Goal: Register for event/course

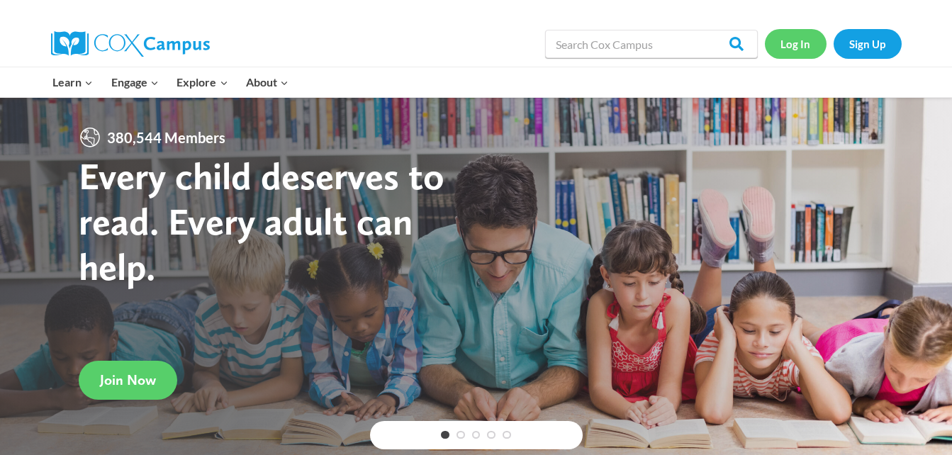
click at [802, 50] on link "Log In" at bounding box center [796, 43] width 62 height 29
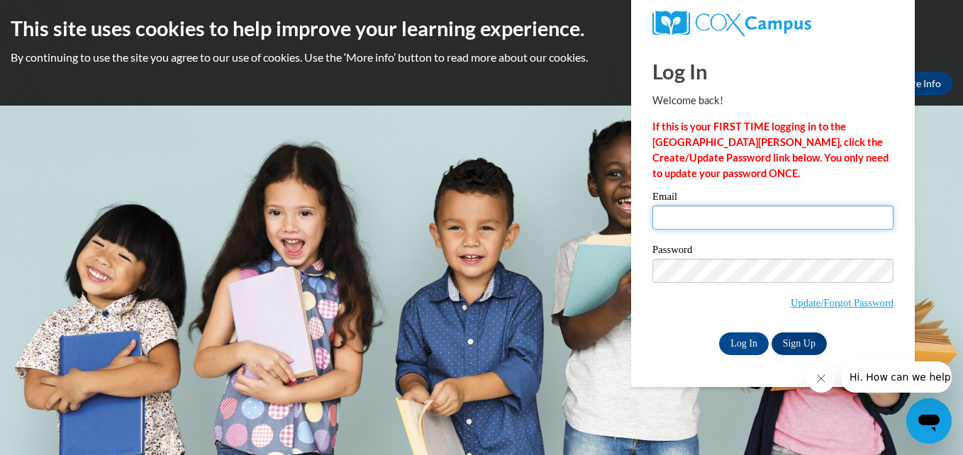
click at [736, 211] on input "Email" at bounding box center [772, 218] width 241 height 24
type input "taria91382@gmail.com"
click at [697, 250] on label "Password" at bounding box center [772, 252] width 241 height 14
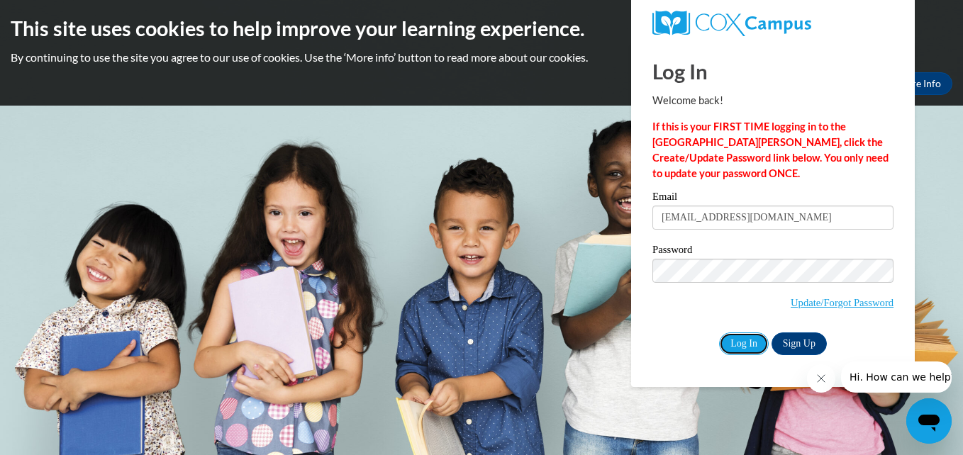
click at [743, 330] on div "Email taria91382@gmail.com Password Update/Forgot Password Log In Sign Up OR" at bounding box center [772, 272] width 241 height 163
click at [751, 335] on input "Log In" at bounding box center [744, 344] width 50 height 23
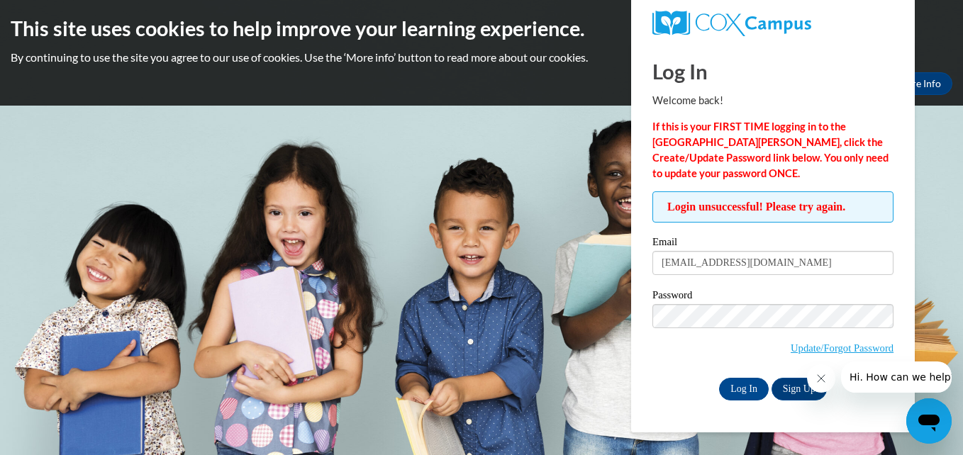
click at [816, 382] on icon "Close message from company" at bounding box center [820, 378] width 11 height 11
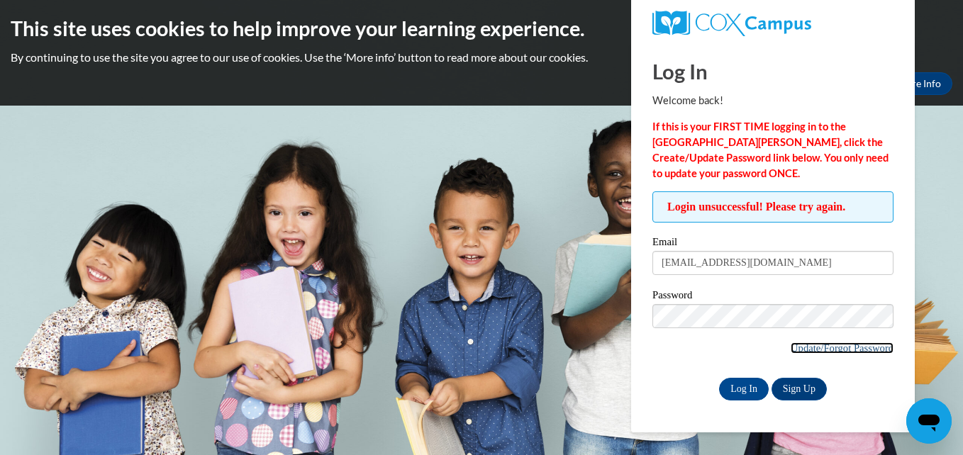
click at [812, 347] on link "Update/Forgot Password" at bounding box center [842, 347] width 103 height 11
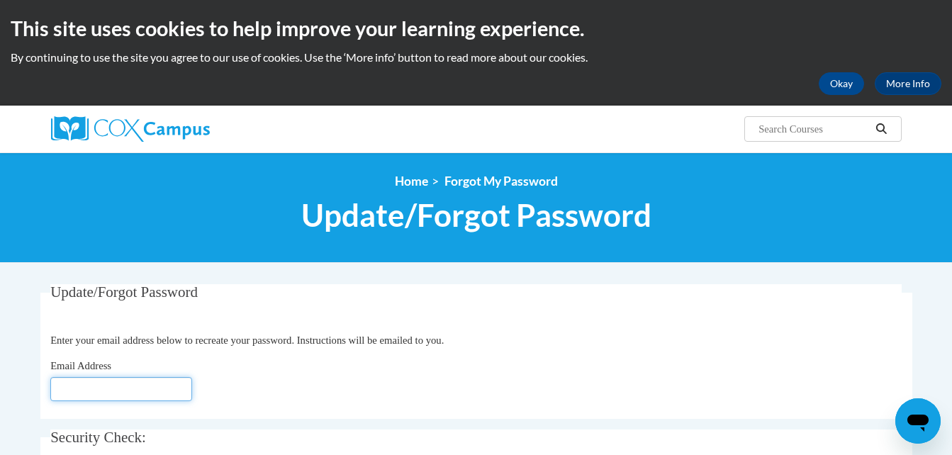
click at [139, 397] on input "Email Address" at bounding box center [121, 389] width 142 height 24
type input "t"
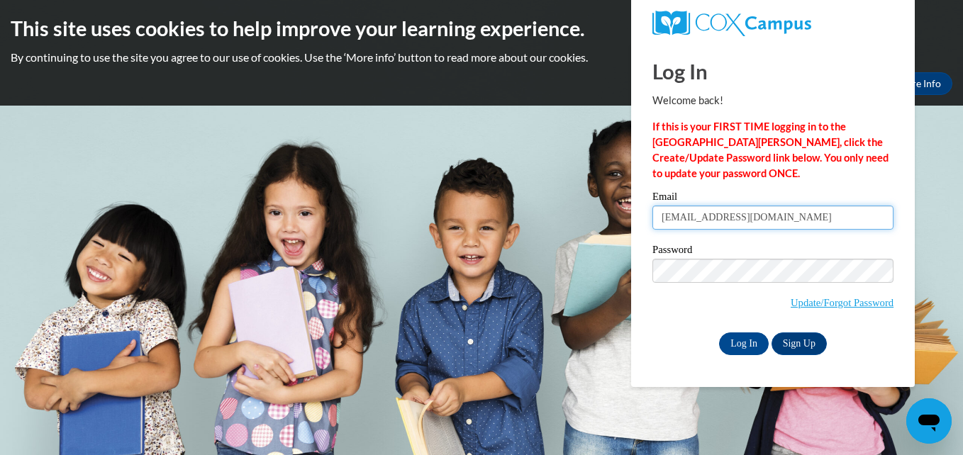
click at [727, 208] on input "taria91382@gmail.com" at bounding box center [772, 218] width 241 height 24
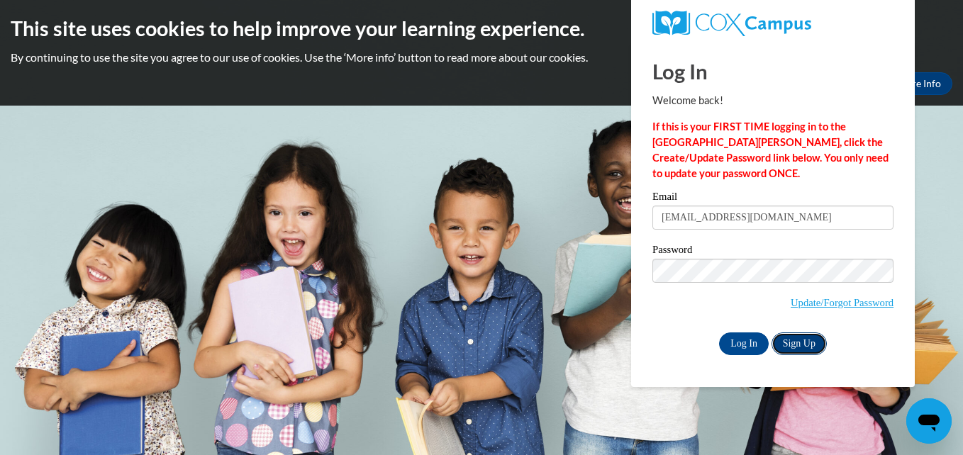
click at [727, 343] on link "Sign Up" at bounding box center [798, 344] width 55 height 23
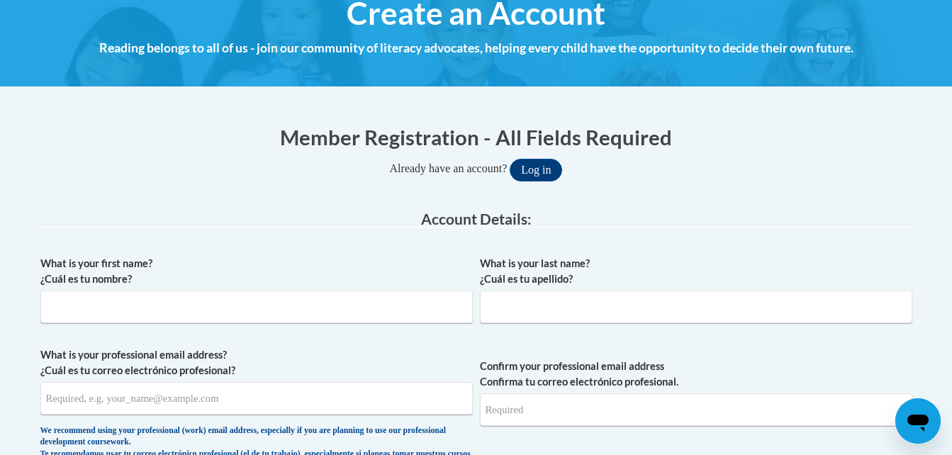
scroll to position [165, 0]
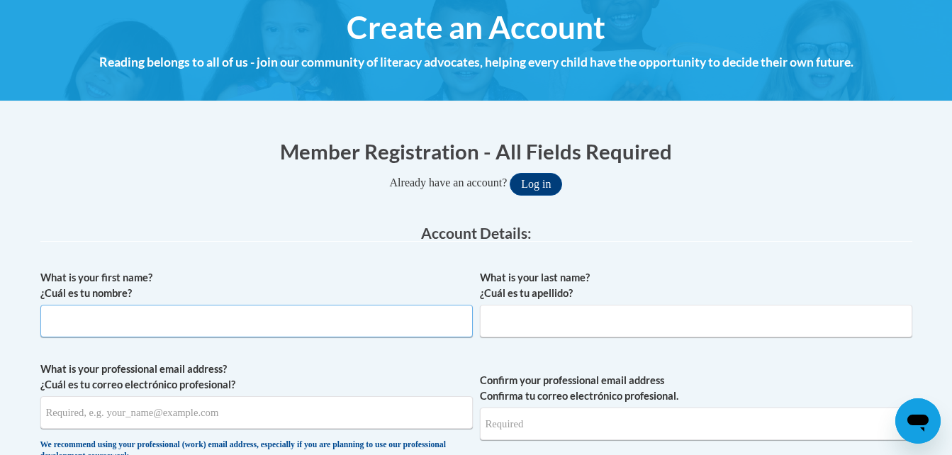
click at [177, 319] on input "What is your first name? ¿Cuál es tu nombre?" at bounding box center [256, 321] width 433 height 33
type input "Taria"
click at [510, 323] on input "Cd" at bounding box center [696, 321] width 433 height 33
type input "Croom"
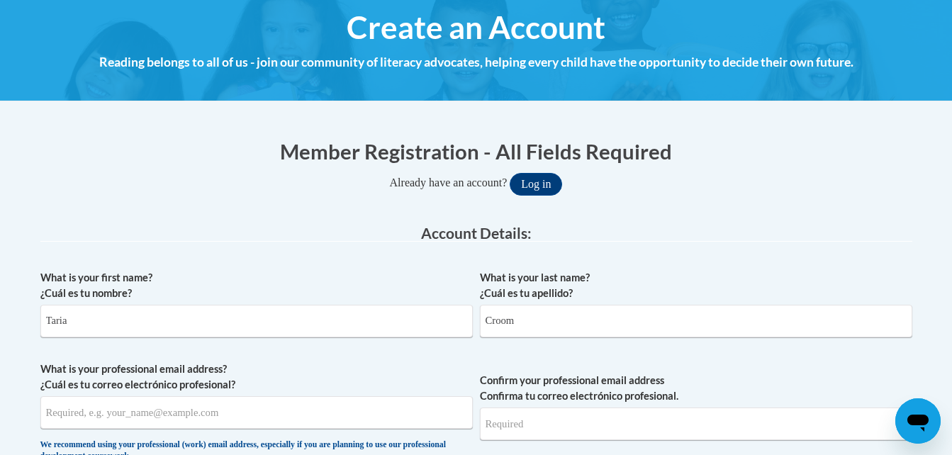
scroll to position [327, 0]
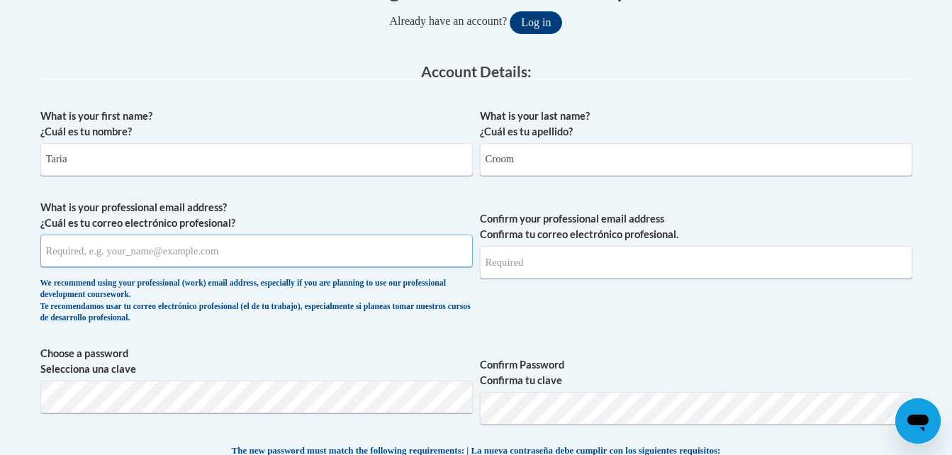
click at [332, 253] on input "What is your professional email address? ¿Cuál es tu correo electrónico profesi…" at bounding box center [256, 251] width 433 height 33
type input "[EMAIL_ADDRESS][DOMAIN_NAME]"
click at [531, 272] on input "Confirm your professional email address Confirma tu correo electrónico profesio…" at bounding box center [696, 262] width 433 height 33
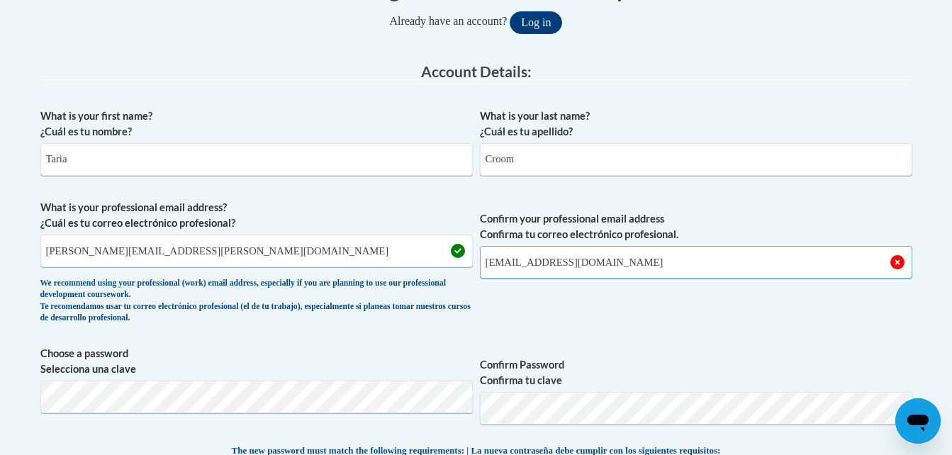
type input "taria91382@gmail.com"
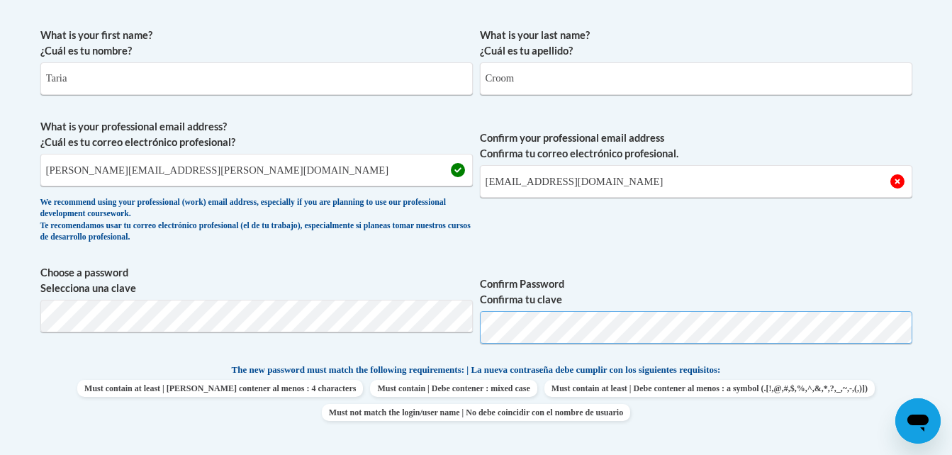
scroll to position [411, 0]
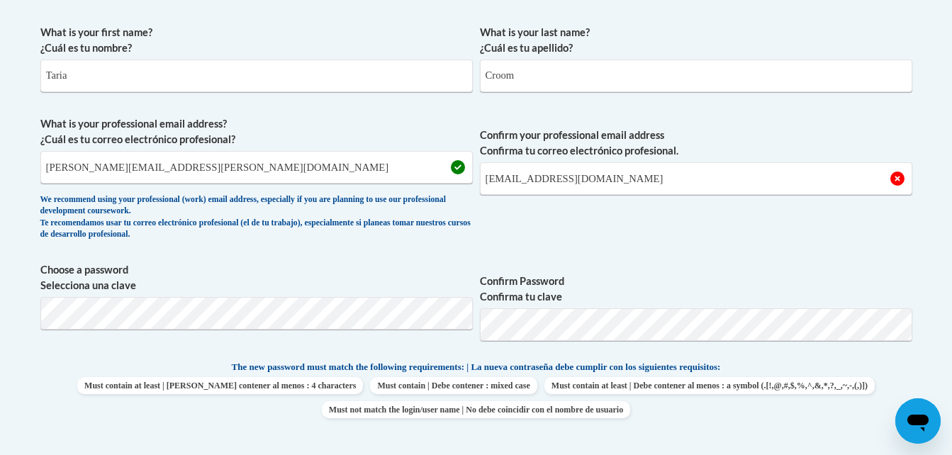
click at [603, 306] on span "Confirm Password Confirma tu clave" at bounding box center [696, 307] width 433 height 90
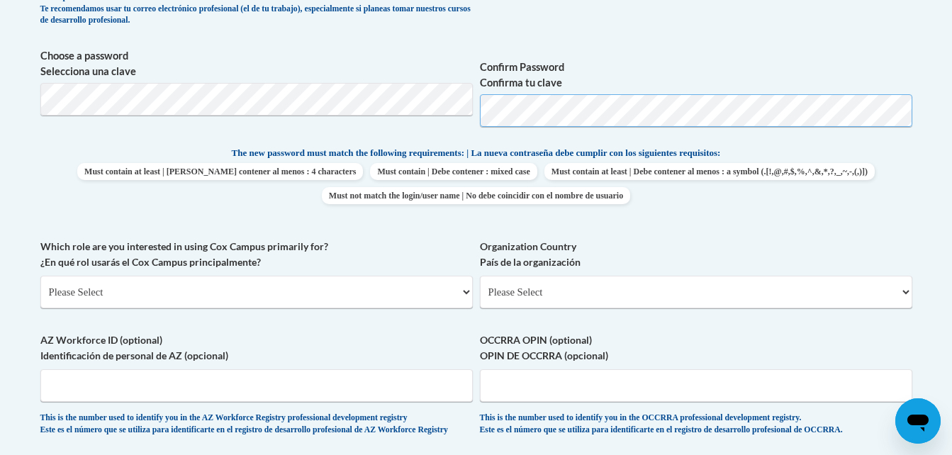
scroll to position [628, 0]
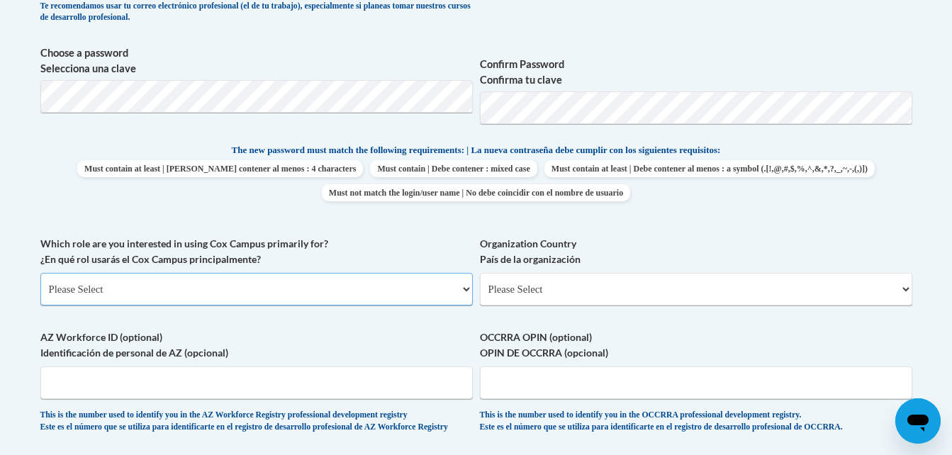
click at [418, 296] on select "Please Select College/University | Colegio/Universidad Community/Nonprofit Part…" at bounding box center [256, 289] width 433 height 33
click at [465, 294] on select "Please Select College/University | Colegio/Universidad Community/Nonprofit Part…" at bounding box center [256, 289] width 433 height 33
click at [464, 284] on select "Please Select College/University | Colegio/Universidad Community/Nonprofit Part…" at bounding box center [256, 289] width 433 height 33
select select "fbf2d438-af2f-41f8-98f1-81c410e29de3"
click at [40, 273] on select "Please Select College/University | Colegio/Universidad Community/Nonprofit Part…" at bounding box center [256, 289] width 433 height 33
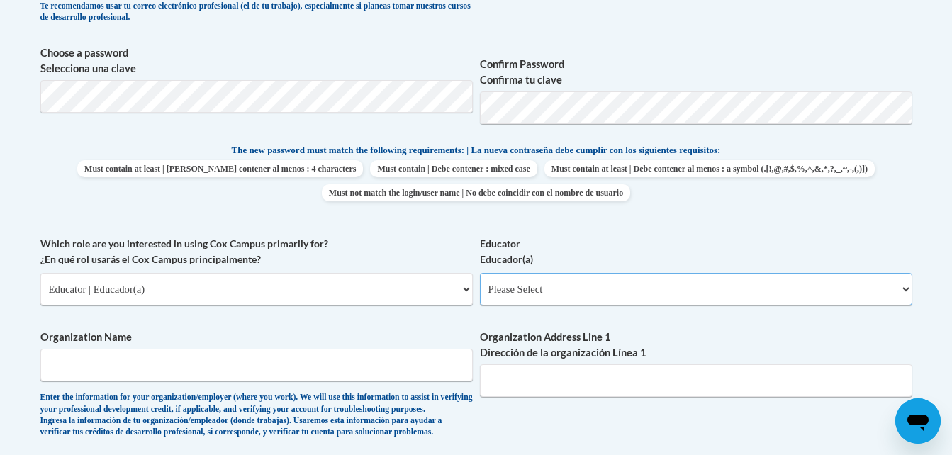
click at [542, 288] on select "Please Select Early Learning/Daycare Teacher/Family Home Care Provider | Maestr…" at bounding box center [696, 289] width 433 height 33
select select "5e2af403-4f2c-4e49-a02f-103e55d7b75b"
click at [480, 273] on select "Please Select Early Learning/Daycare Teacher/Family Home Care Provider | Maestr…" at bounding box center [696, 289] width 433 height 33
click at [905, 288] on select "Please Select Early Learning/Daycare Teacher/Family Home Care Provider | Maestr…" at bounding box center [696, 289] width 433 height 33
click at [793, 66] on label "Confirm Password Confirma tu clave" at bounding box center [696, 72] width 433 height 31
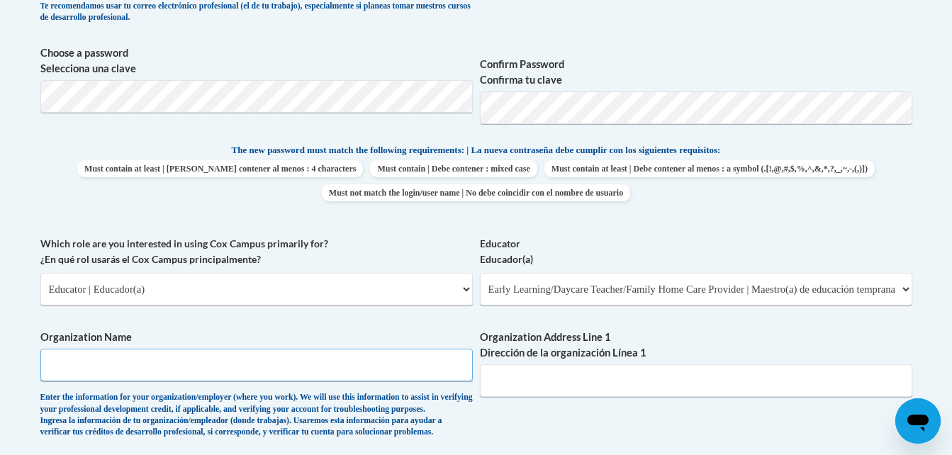
click at [362, 379] on input "Organization Name" at bounding box center [256, 365] width 433 height 33
type input "BCESC"
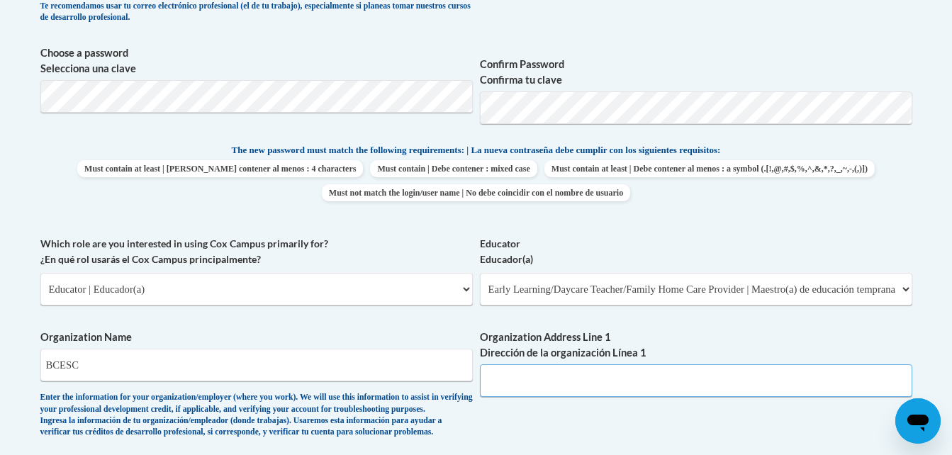
click at [557, 383] on input "Organization Address Line 1 Dirección de la organización Línea 1" at bounding box center [696, 380] width 433 height 33
type input "F"
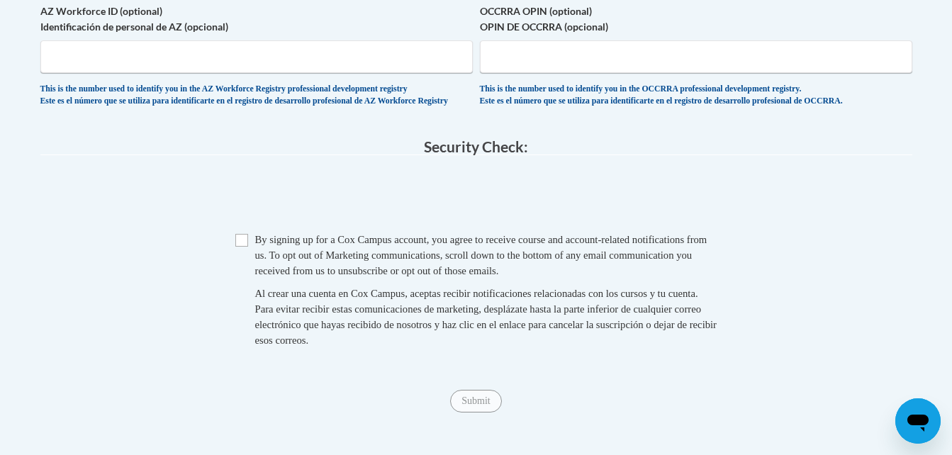
scroll to position [1188, 0]
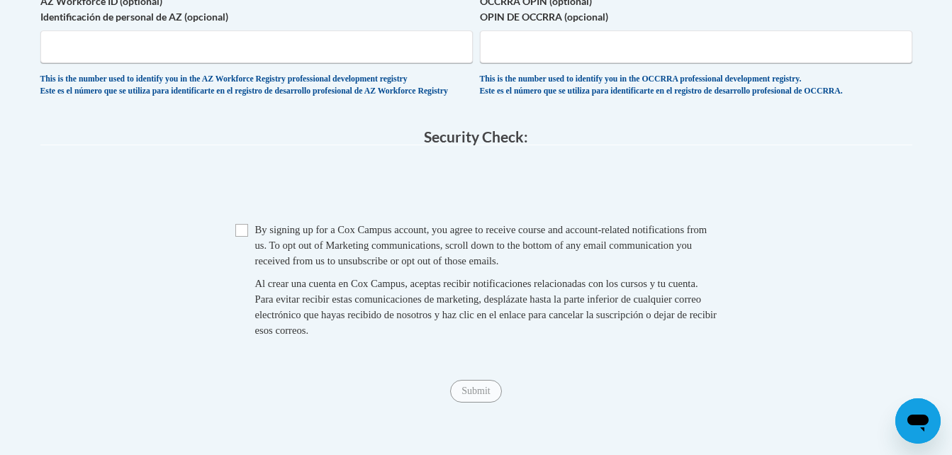
type input "6025 Dixie Highway"
click at [242, 237] on input "Checkbox" at bounding box center [241, 230] width 13 height 13
checkbox input "true"
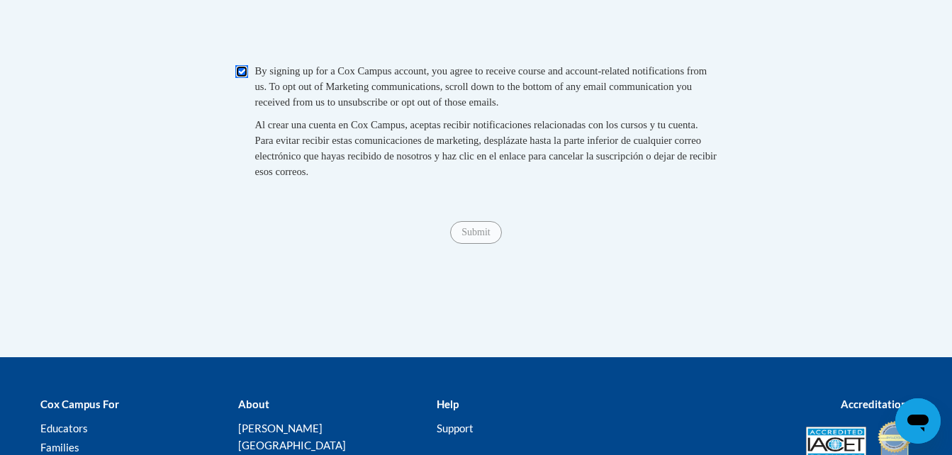
scroll to position [1350, 0]
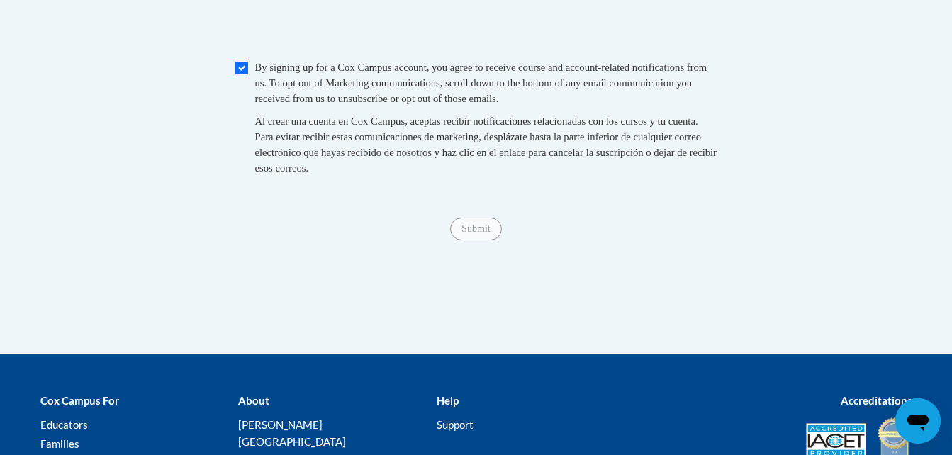
click at [479, 233] on span "Submit" at bounding box center [475, 227] width 51 height 11
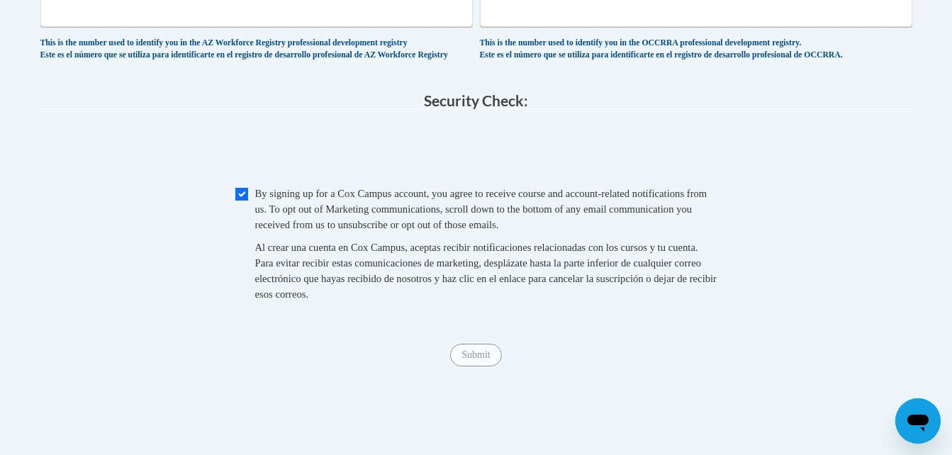
scroll to position [1334, 0]
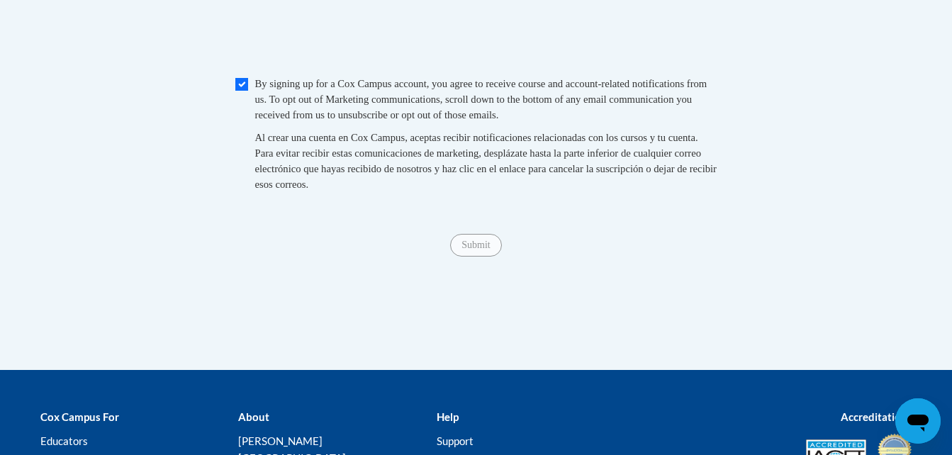
drag, startPoint x: 962, startPoint y: 329, endPoint x: 647, endPoint y: 48, distance: 422.8
click at [648, 47] on fieldset "Security Check: Enter the security code + = TextBox Checkbox" at bounding box center [476, 103] width 872 height 241
click at [493, 257] on div "Submit Submit" at bounding box center [476, 245] width 872 height 23
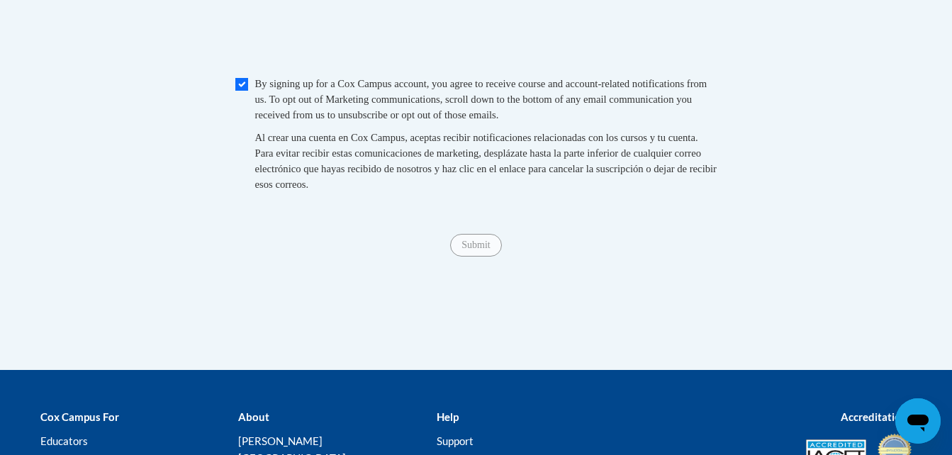
click at [493, 257] on div "Submit Submit" at bounding box center [476, 245] width 872 height 23
drag, startPoint x: 859, startPoint y: 225, endPoint x: 962, endPoint y: 244, distance: 104.6
click at [905, 206] on div "Checkbox By signing up for a Cox Campus account, you agree to receive course an…" at bounding box center [476, 141] width 872 height 130
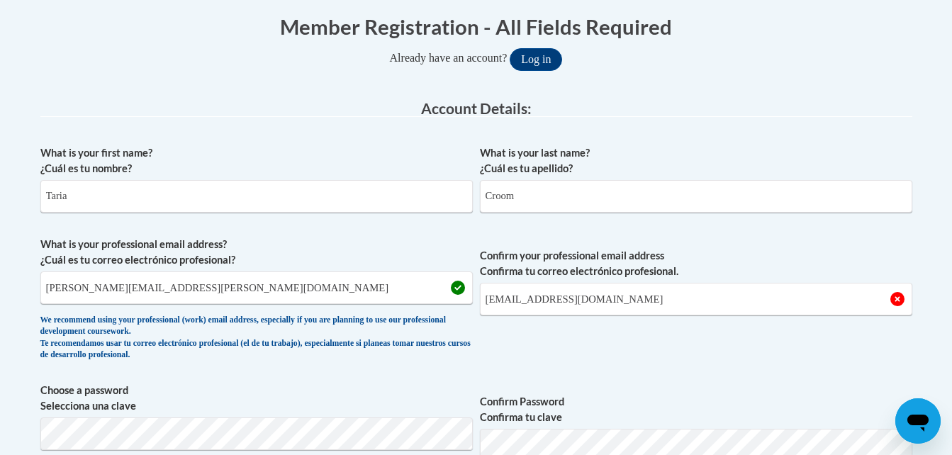
scroll to position [283, 0]
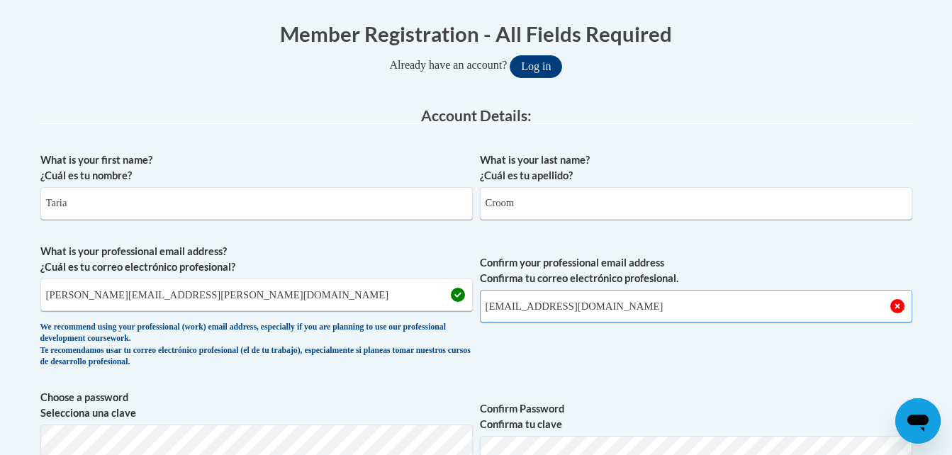
click at [674, 294] on input "taria91382@gmail.com" at bounding box center [696, 306] width 433 height 33
click at [647, 306] on input "taria.croom@bcess" at bounding box center [696, 306] width 433 height 33
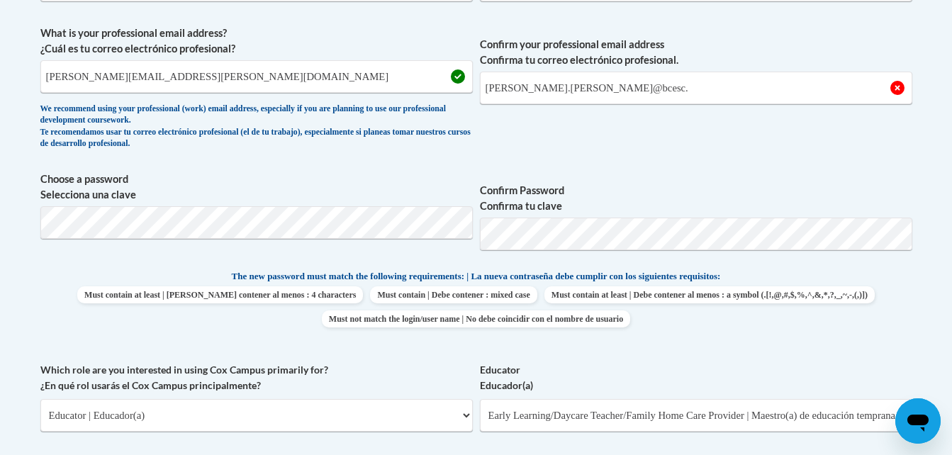
scroll to position [498, 0]
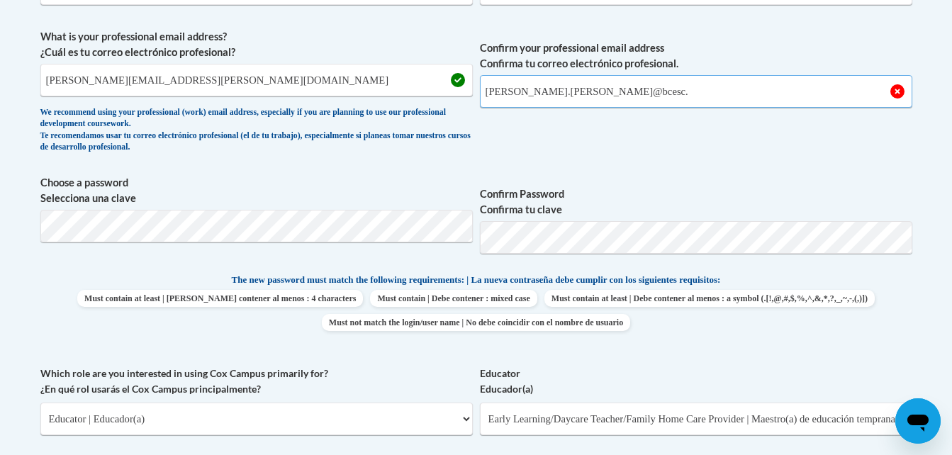
click at [623, 90] on input "taria.croom@bcesc." at bounding box center [696, 91] width 433 height 33
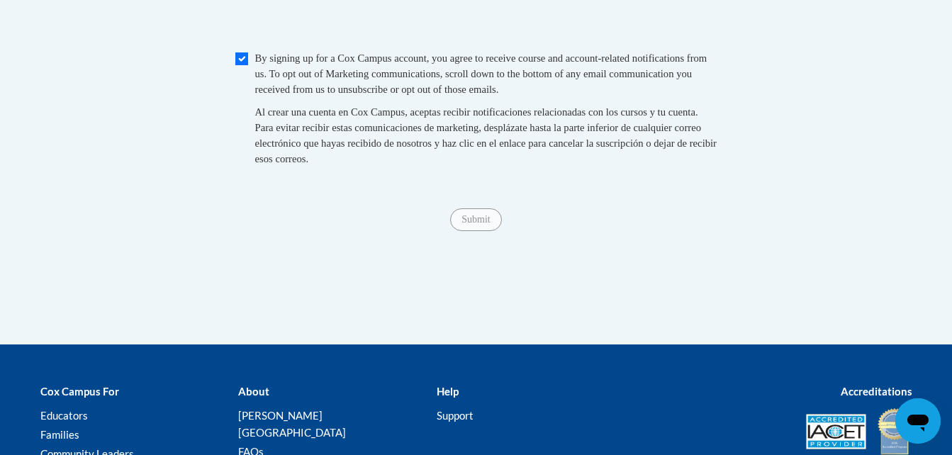
scroll to position [1517, 0]
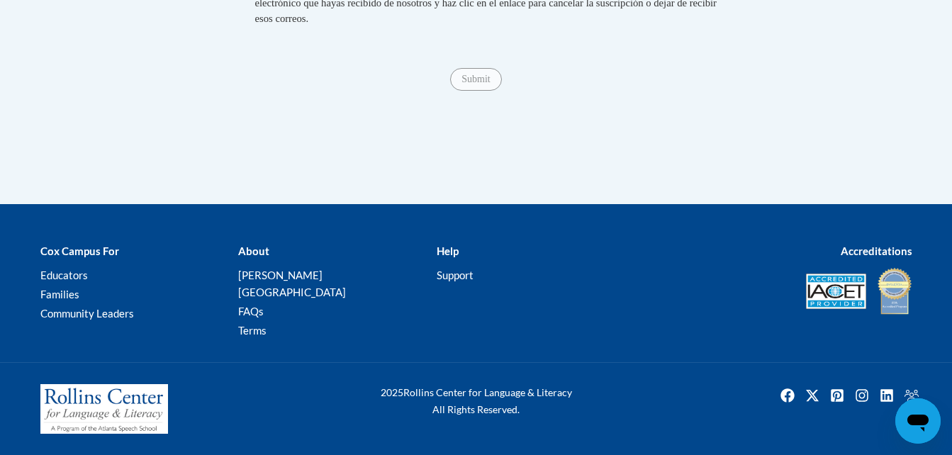
type input "taria.croom@bcesc.org"
click at [463, 84] on span "Submit" at bounding box center [475, 77] width 51 height 11
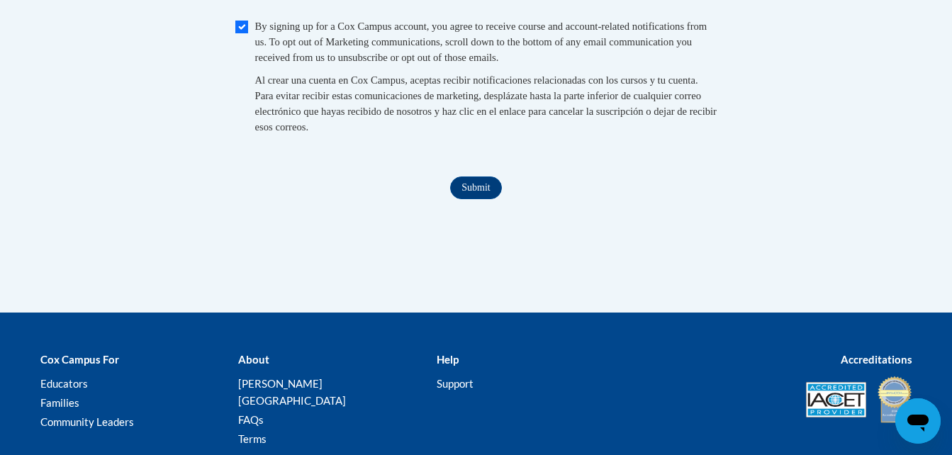
scroll to position [1408, 0]
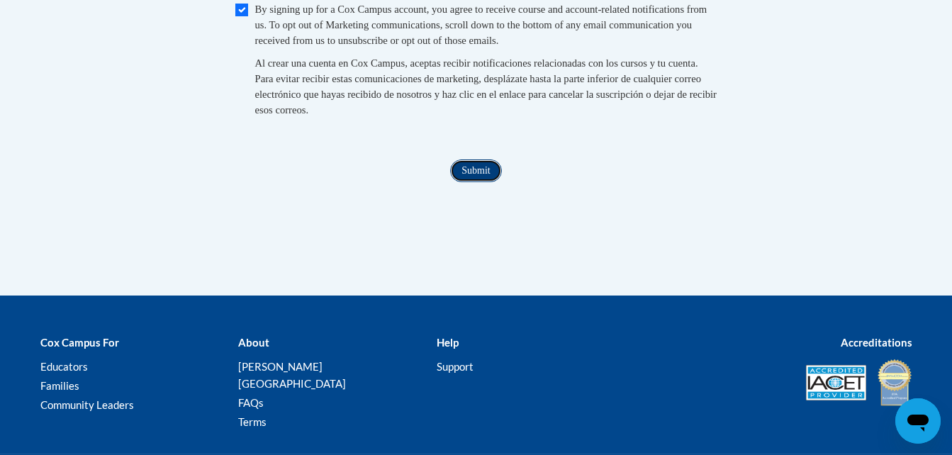
click at [459, 182] on input "Submit" at bounding box center [475, 171] width 51 height 23
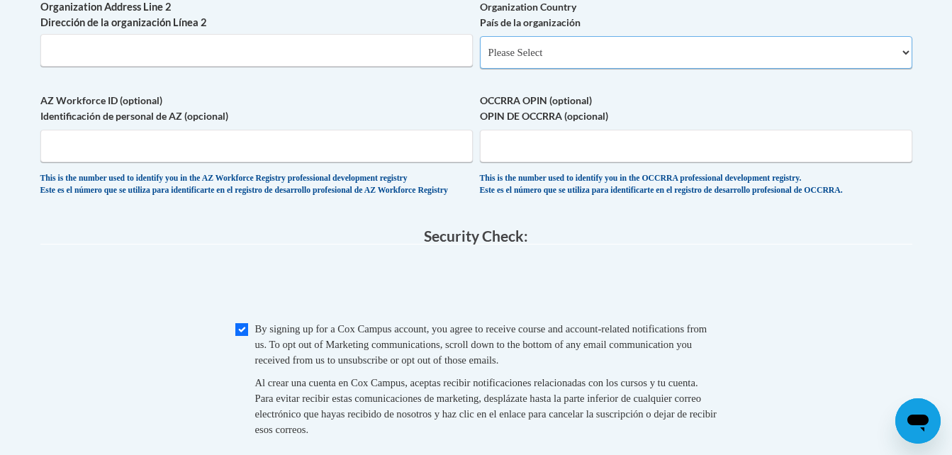
scroll to position [1025, 0]
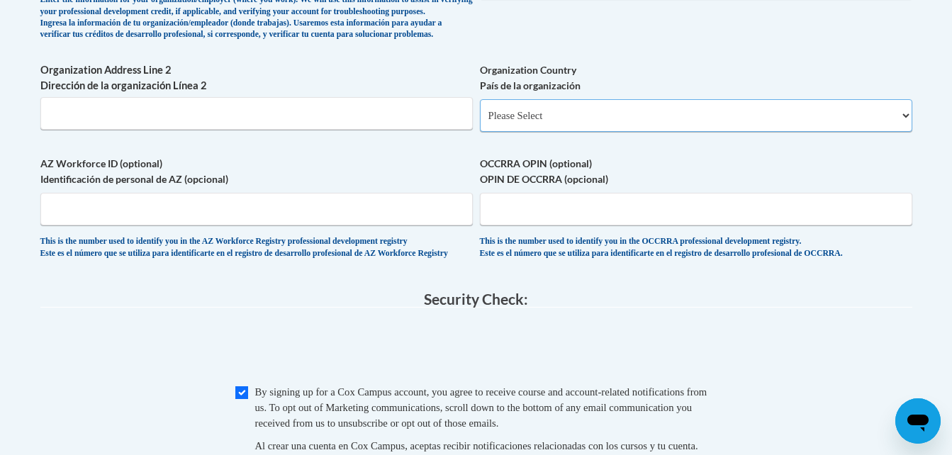
click at [902, 132] on select "Please Select United States | Estados Unidos Outside of the United States | Fue…" at bounding box center [696, 115] width 433 height 33
select select "ad49bcad-a171-4b2e-b99c-48b446064914"
click at [480, 122] on select "Please Select United States | Estados Unidos Outside of the United States | Fue…" at bounding box center [696, 115] width 433 height 33
select select
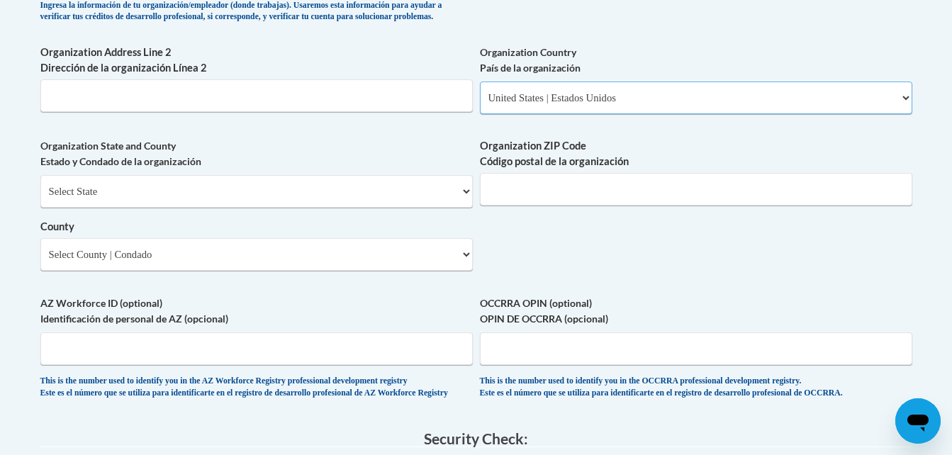
scroll to position [1047, 0]
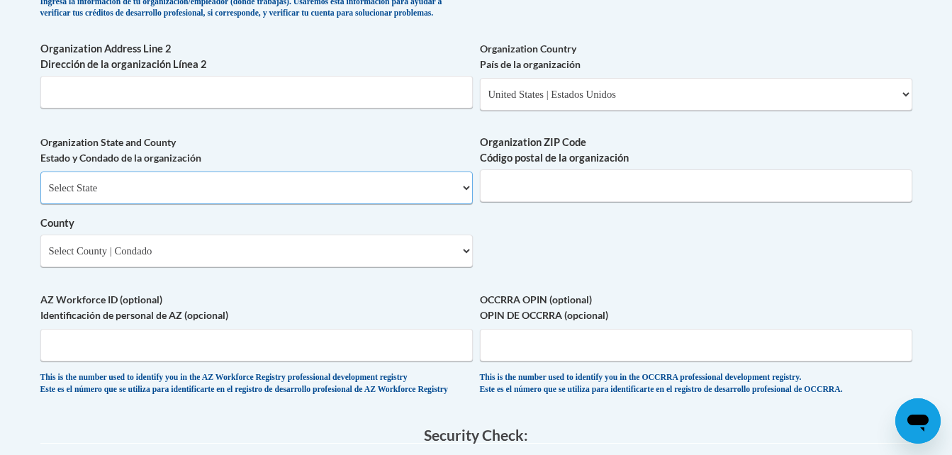
click at [461, 204] on select "Select State Alabama Alaska Arizona Arkansas California Colorado Connecticut De…" at bounding box center [256, 188] width 433 height 33
select select "Ohio"
click at [40, 195] on select "Select State Alabama Alaska Arizona Arkansas California Colorado Connecticut De…" at bounding box center [256, 188] width 433 height 33
click at [547, 196] on input "Organization ZIP Code Código postal de la organización" at bounding box center [696, 185] width 433 height 33
click at [710, 202] on input "45011" at bounding box center [696, 185] width 433 height 33
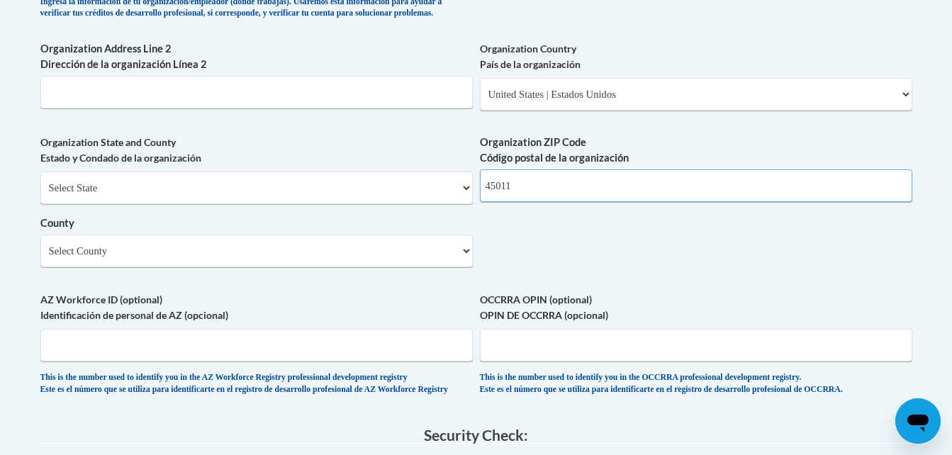
type input "45011"
click at [460, 267] on select "Select County Adams Allen Ashland Ashtabula Athens Auglaize Belmont Brown Butle…" at bounding box center [256, 251] width 433 height 33
select select "Butler"
click at [40, 258] on select "Select County Adams Allen Ashland Ashtabula Athens Auglaize Belmont Brown Butle…" at bounding box center [256, 251] width 433 height 33
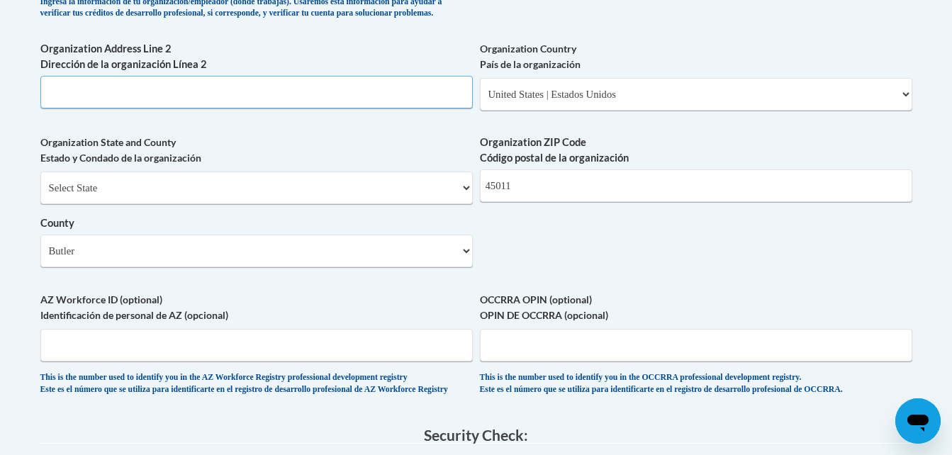
click at [361, 108] on input "Organization Address Line 2 Dirección de la organización Línea 2" at bounding box center [256, 92] width 433 height 33
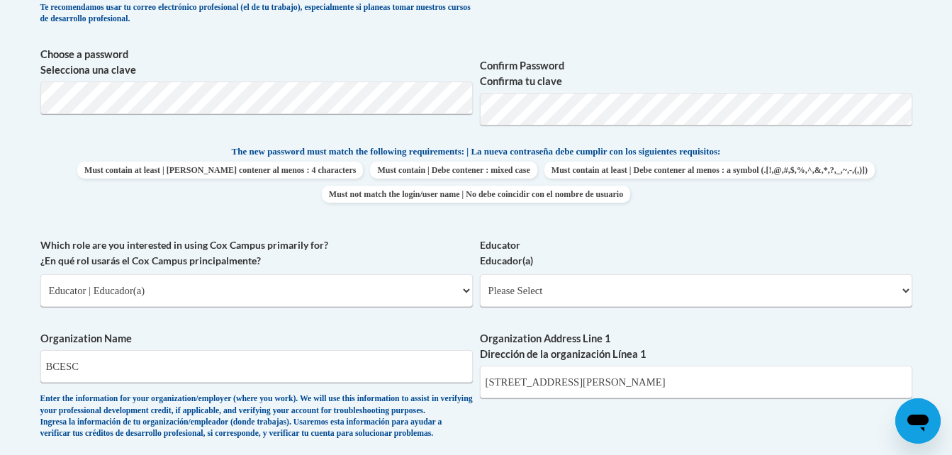
scroll to position [630, 0]
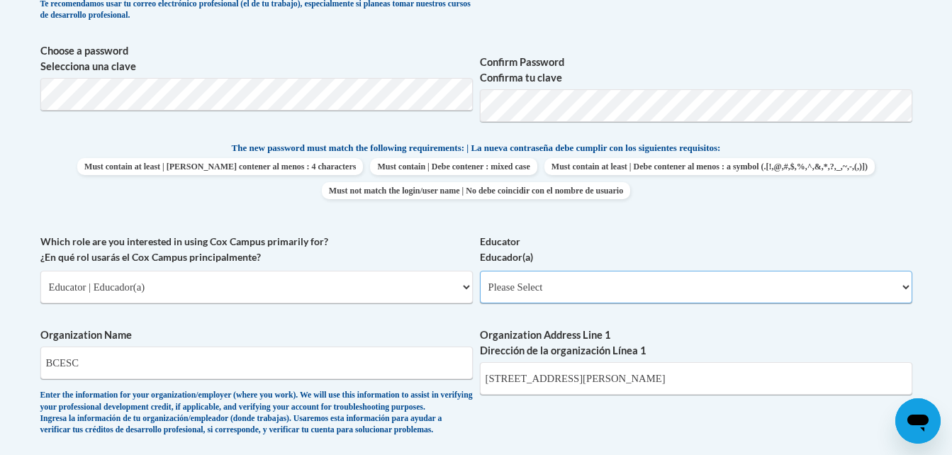
click at [905, 286] on select "Please Select Early Learning/Daycare Teacher/Family Home Care Provider | Maestr…" at bounding box center [696, 287] width 433 height 33
select select "5e2af403-4f2c-4e49-a02f-103e55d7b75b"
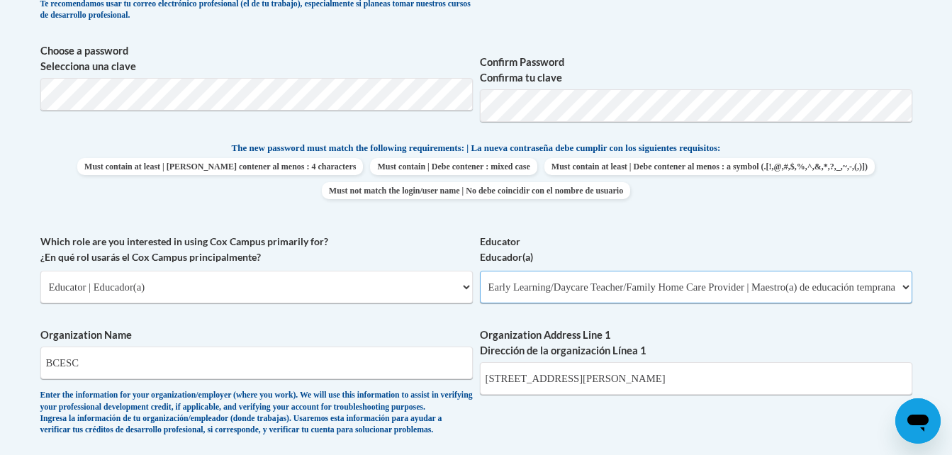
click at [480, 271] on select "Please Select Early Learning/Daycare Teacher/Family Home Care Provider | Maestr…" at bounding box center [696, 287] width 433 height 33
select select "null"
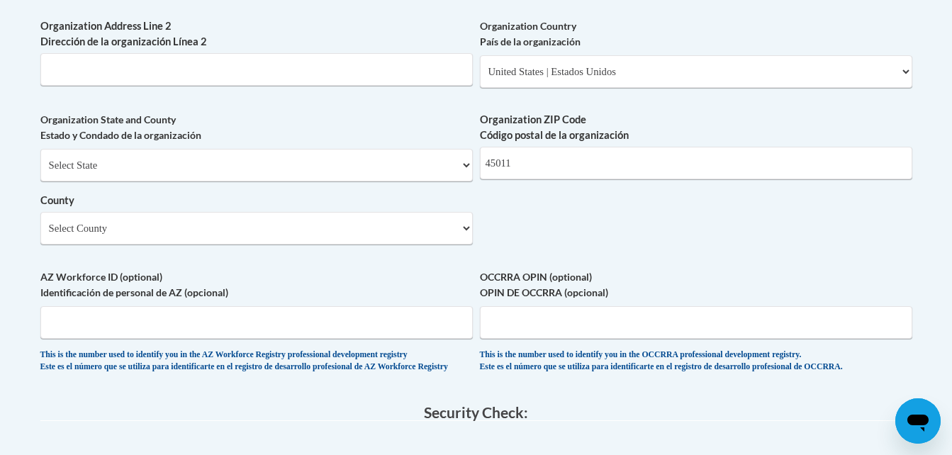
scroll to position [1122, 0]
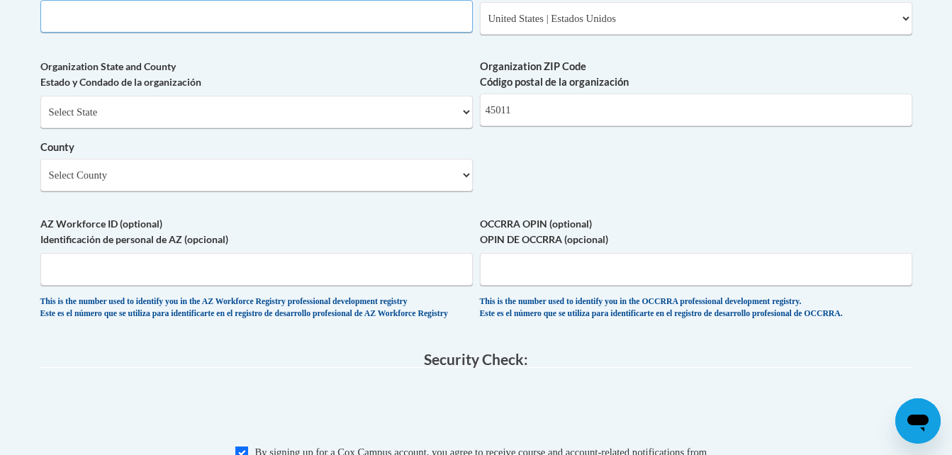
click at [330, 33] on input "Organization Address Line 2 Dirección de la organización Línea 2" at bounding box center [256, 16] width 433 height 33
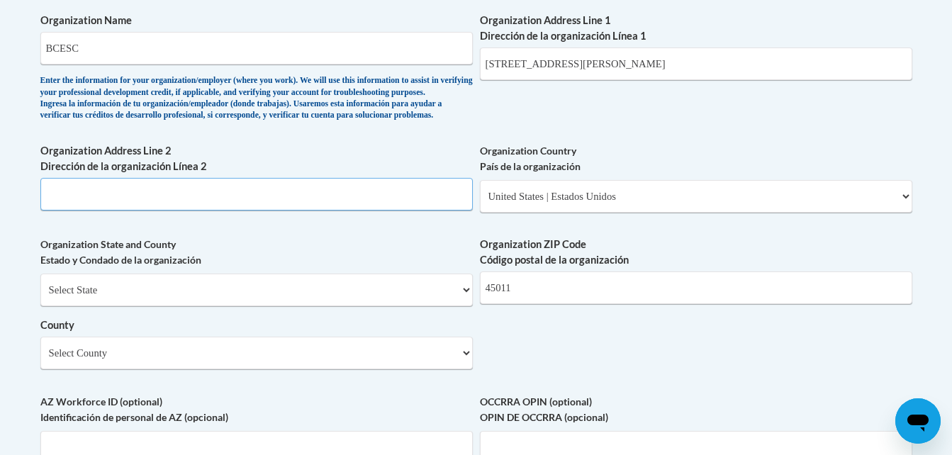
scroll to position [948, 0]
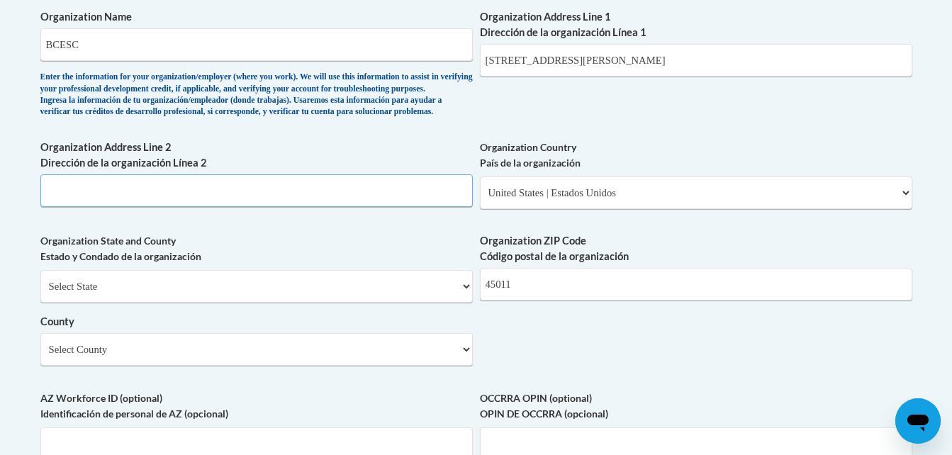
click at [367, 207] on input "Organization Address Line 2 Dirección de la organización Línea 2" at bounding box center [256, 190] width 433 height 33
click at [367, 207] on input "6025 Dixie Highway" at bounding box center [256, 190] width 433 height 33
type input "6025 Dixie Highway"
click at [455, 303] on select "Select State Alabama Alaska Arizona Arkansas California Colorado Connecticut De…" at bounding box center [256, 286] width 433 height 33
select select "Ohio"
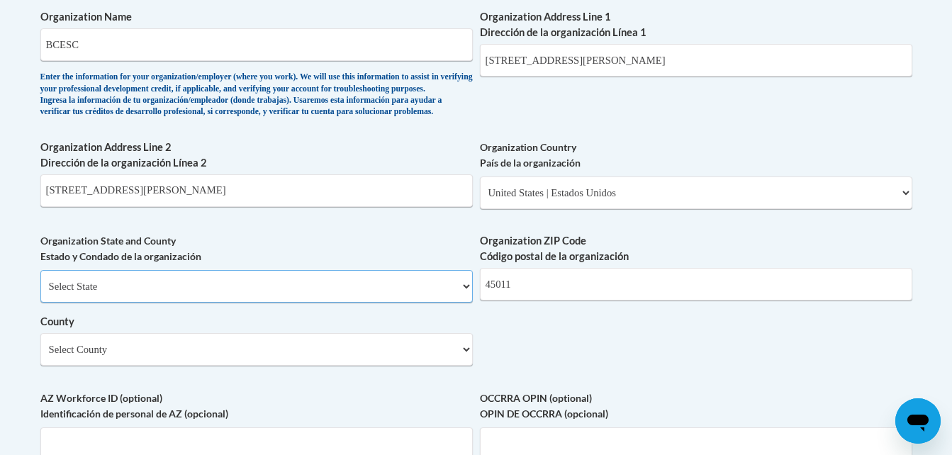
click at [40, 294] on select "Select State Alabama Alaska Arizona Arkansas California Colorado Connecticut De…" at bounding box center [256, 286] width 433 height 33
click at [705, 301] on input "45011" at bounding box center [696, 284] width 433 height 33
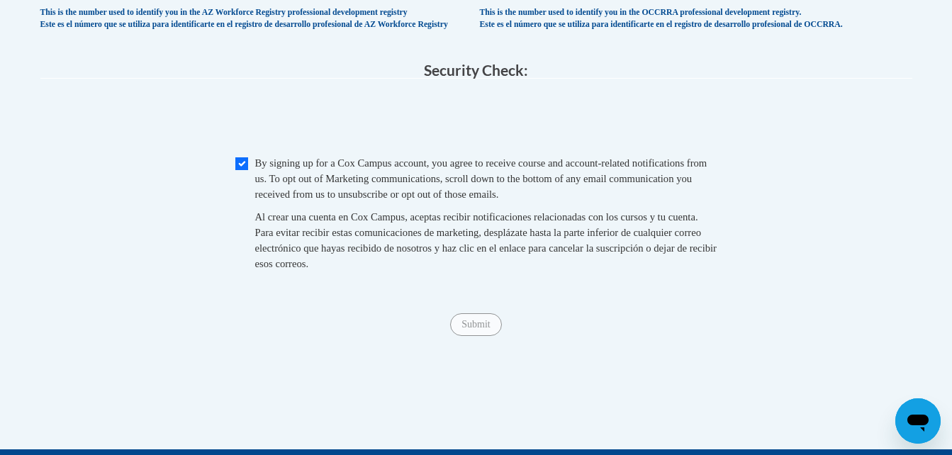
scroll to position [1434, 0]
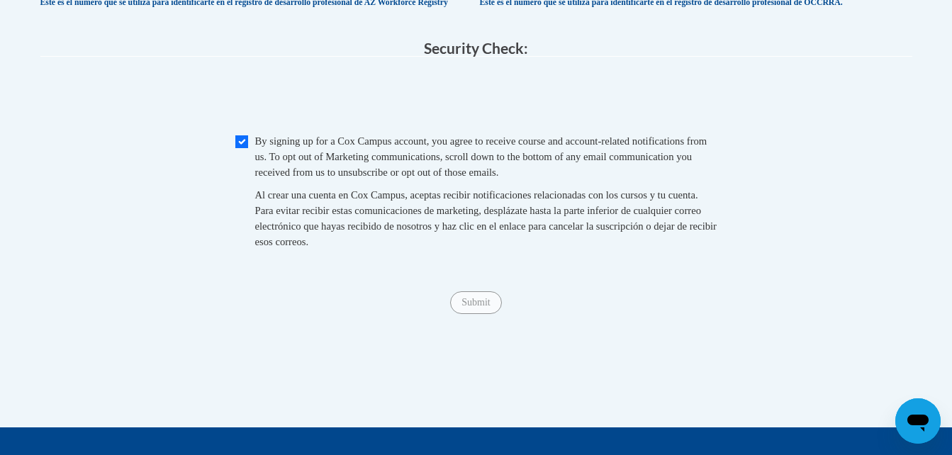
type input "45014"
click at [477, 314] on input "Submit" at bounding box center [475, 302] width 51 height 23
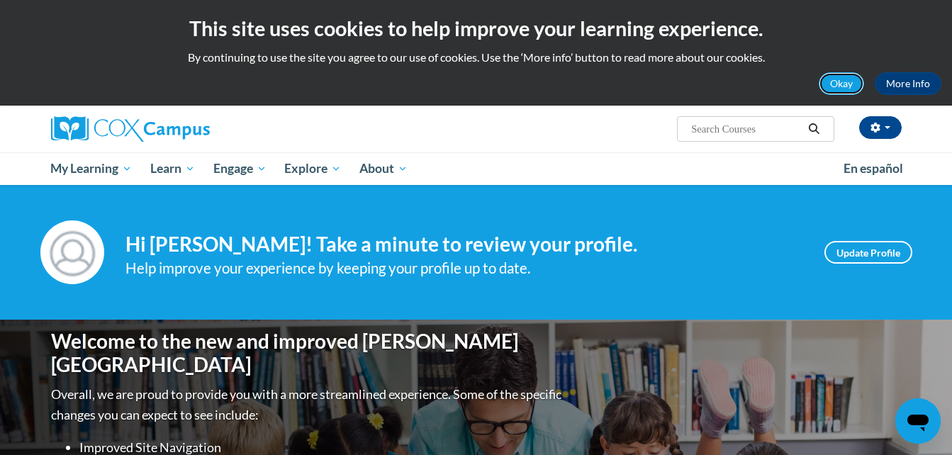
click at [836, 84] on button "Okay" at bounding box center [841, 83] width 45 height 23
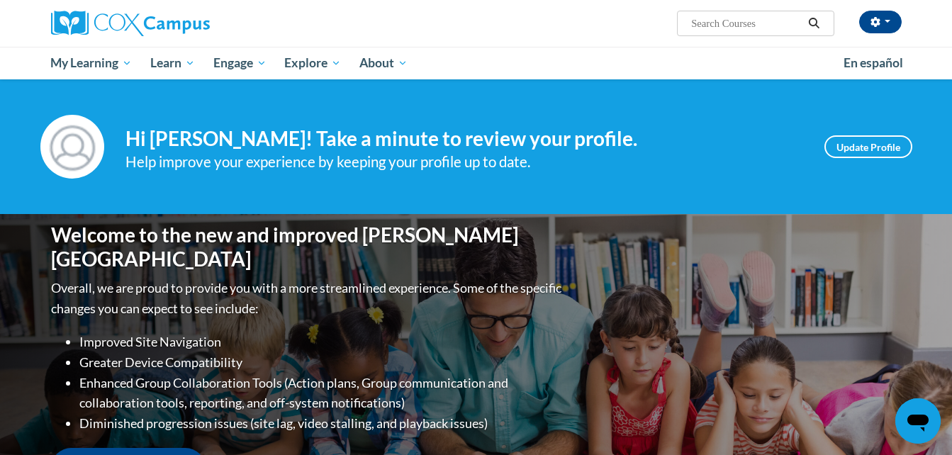
click at [747, 21] on input "Search..." at bounding box center [746, 23] width 113 height 17
type input "Early Learning & Development Standards"
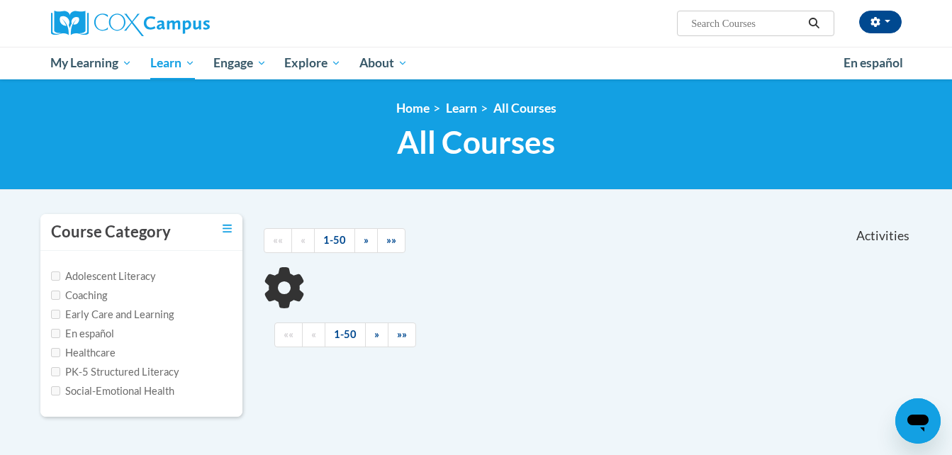
scroll to position [89, 0]
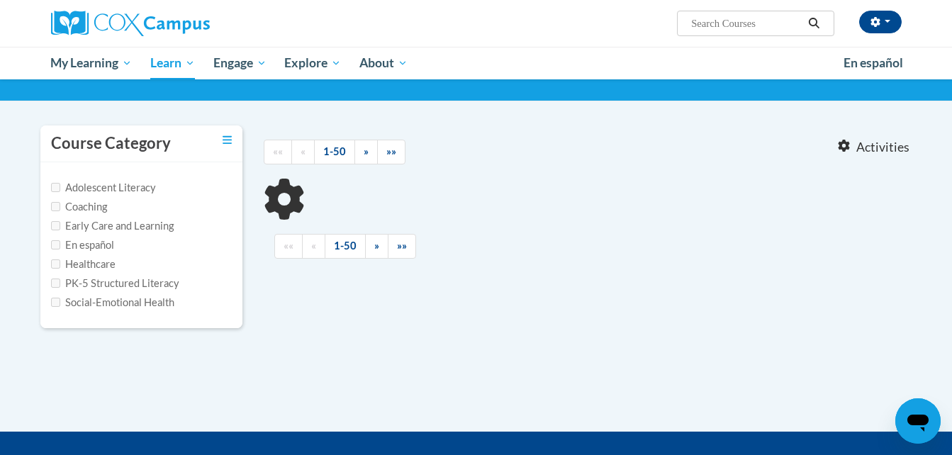
type input "Early Learning"
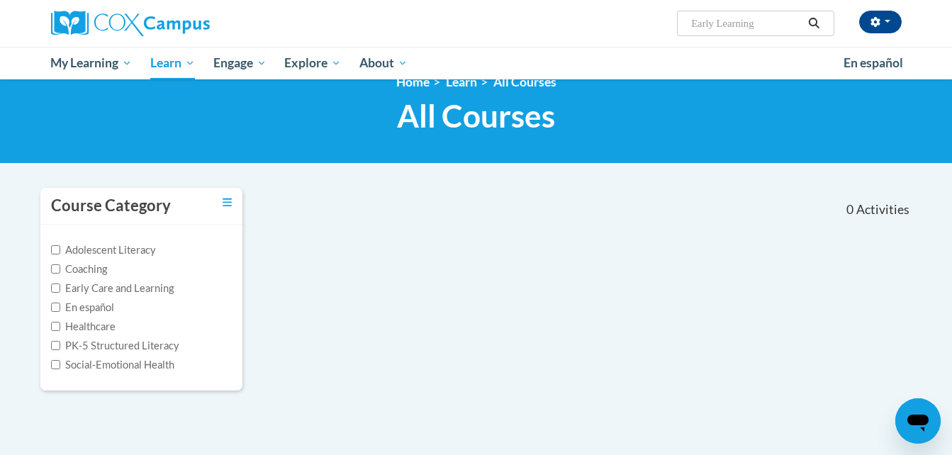
scroll to position [0, 0]
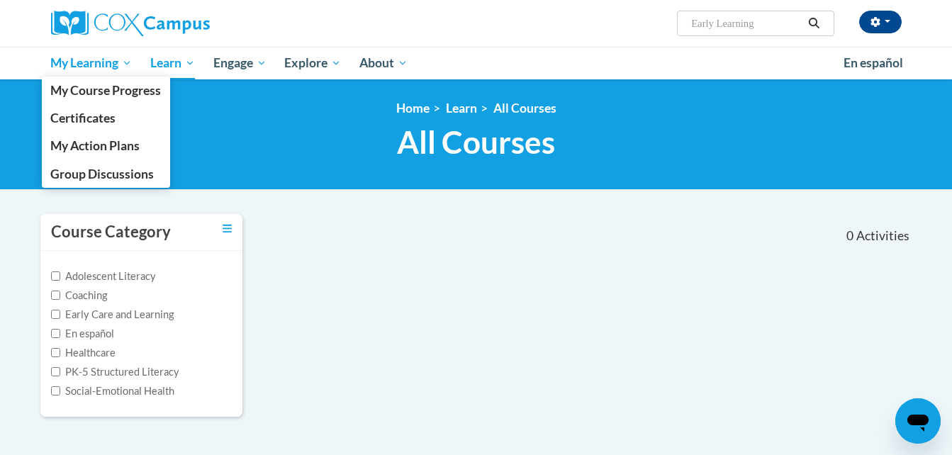
click at [74, 60] on span "My Learning" at bounding box center [91, 63] width 82 height 17
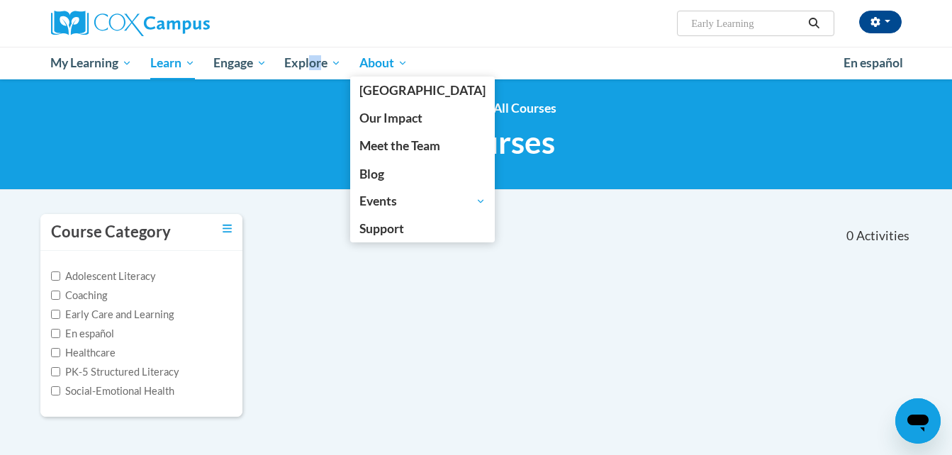
drag, startPoint x: 314, startPoint y: 63, endPoint x: 377, endPoint y: 64, distance: 63.1
click at [335, 62] on span "Explore" at bounding box center [312, 63] width 57 height 17
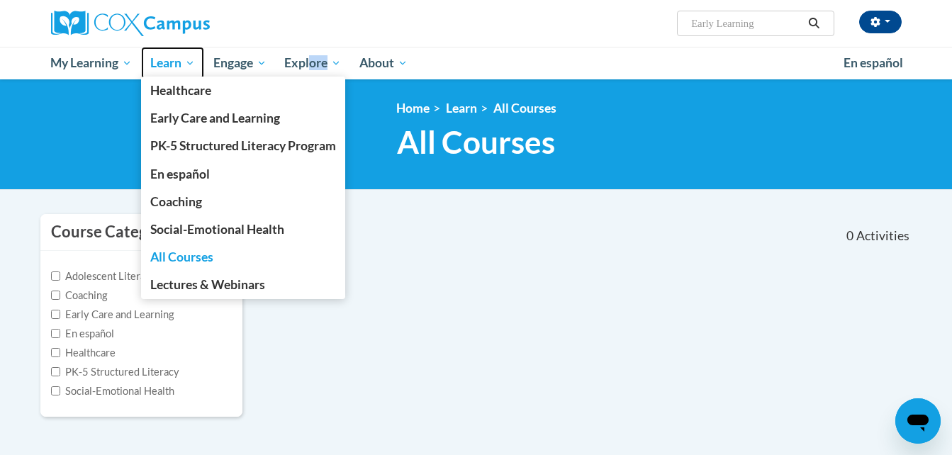
click at [193, 65] on span "Learn" at bounding box center [172, 63] width 45 height 17
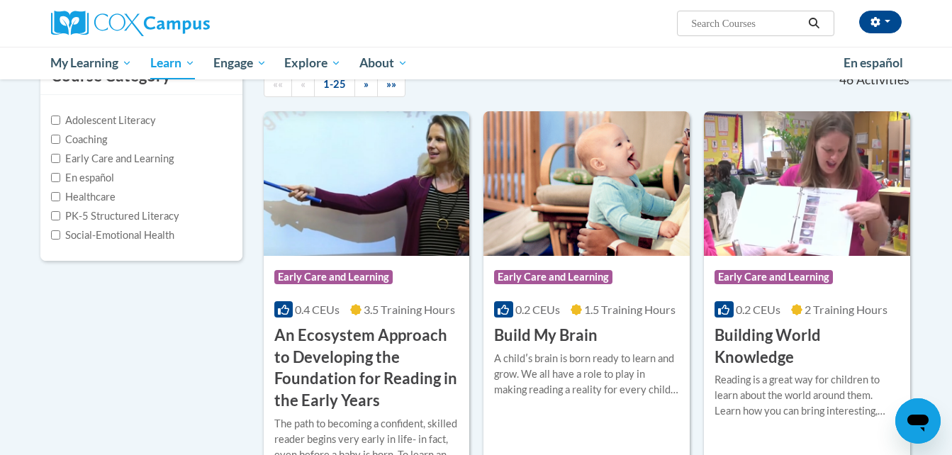
scroll to position [116, 0]
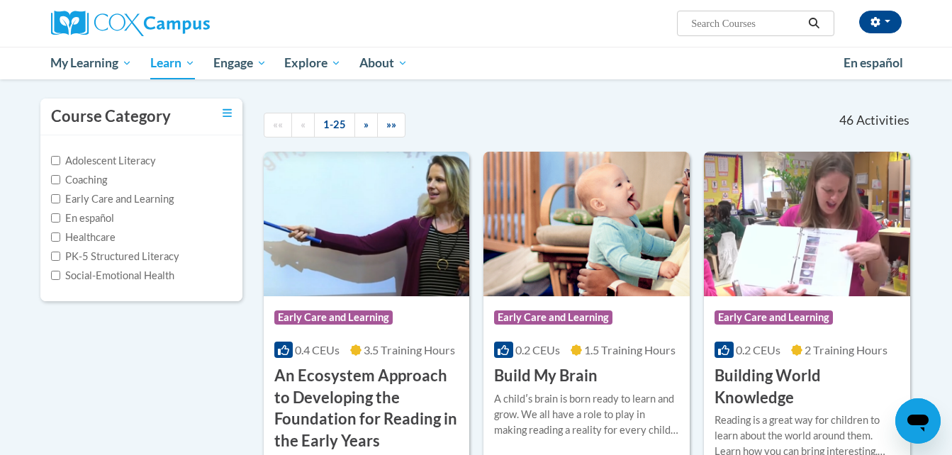
click at [776, 27] on input "Search..." at bounding box center [746, 23] width 113 height 17
type input "Build My Brain"
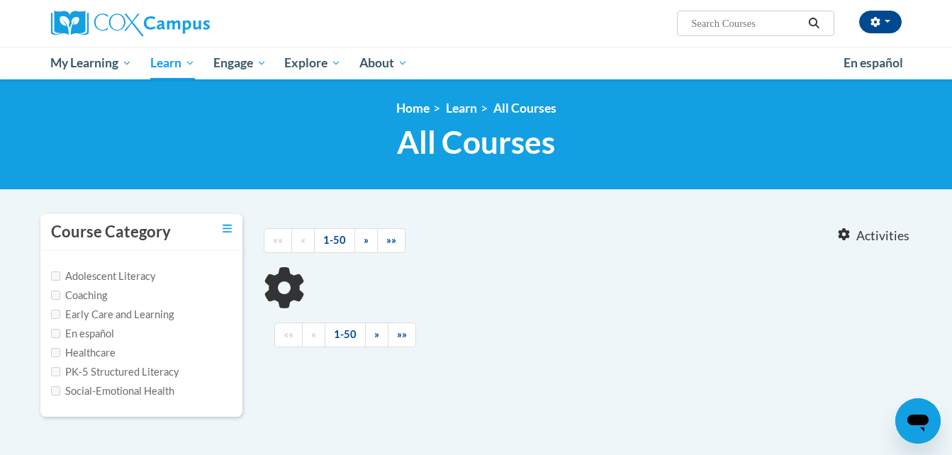
type input "Build My Brain"
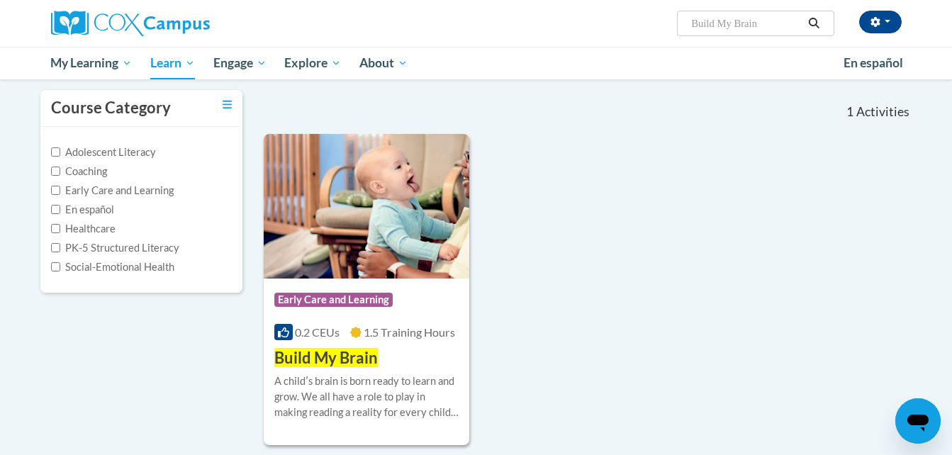
scroll to position [167, 0]
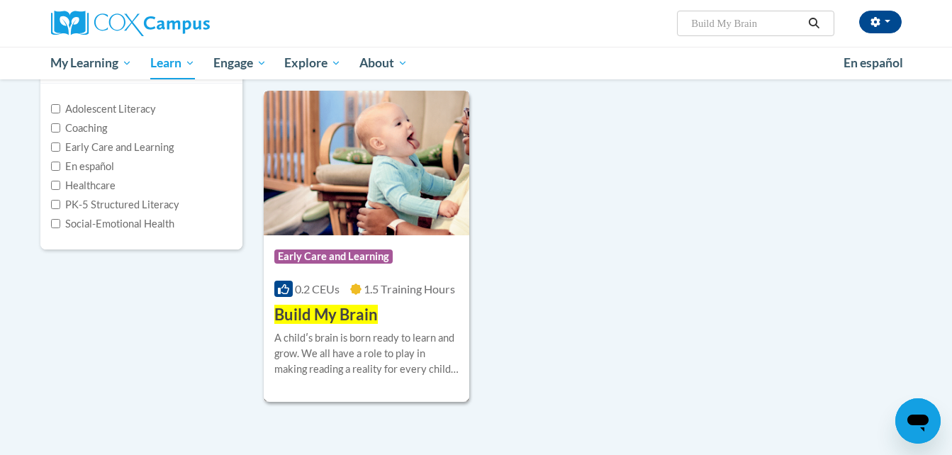
click at [358, 307] on span "Build My Brain" at bounding box center [326, 314] width 104 height 19
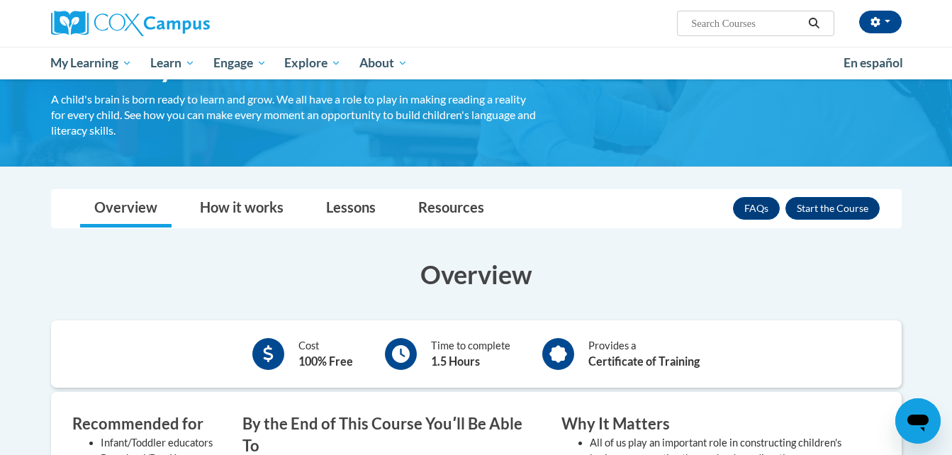
scroll to position [92, 0]
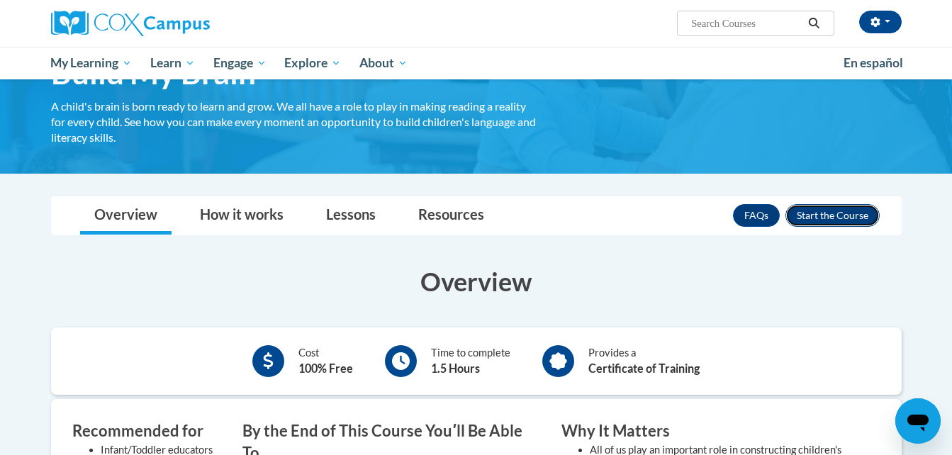
click at [849, 216] on button "Enroll" at bounding box center [833, 215] width 94 height 23
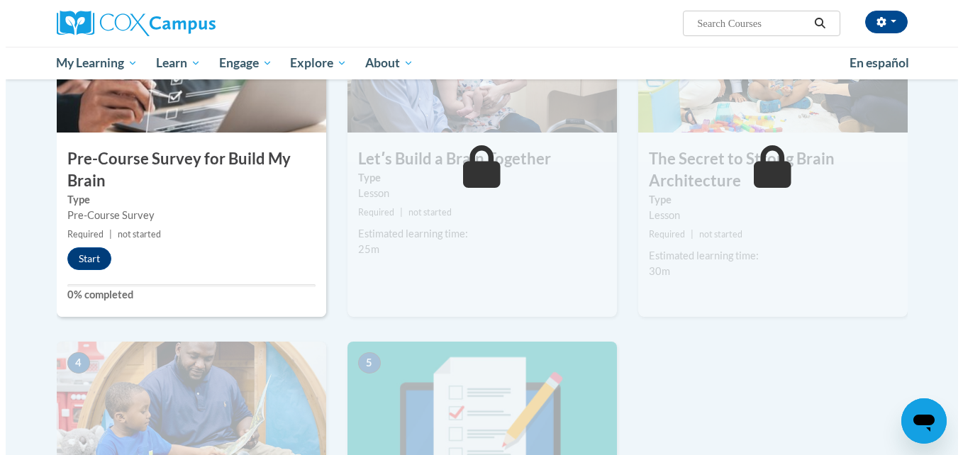
scroll to position [370, 0]
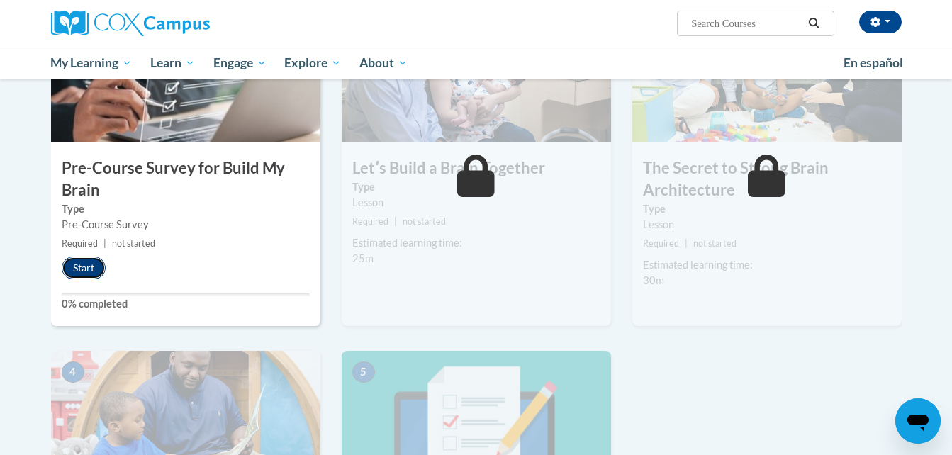
click at [88, 258] on button "Start" at bounding box center [84, 268] width 44 height 23
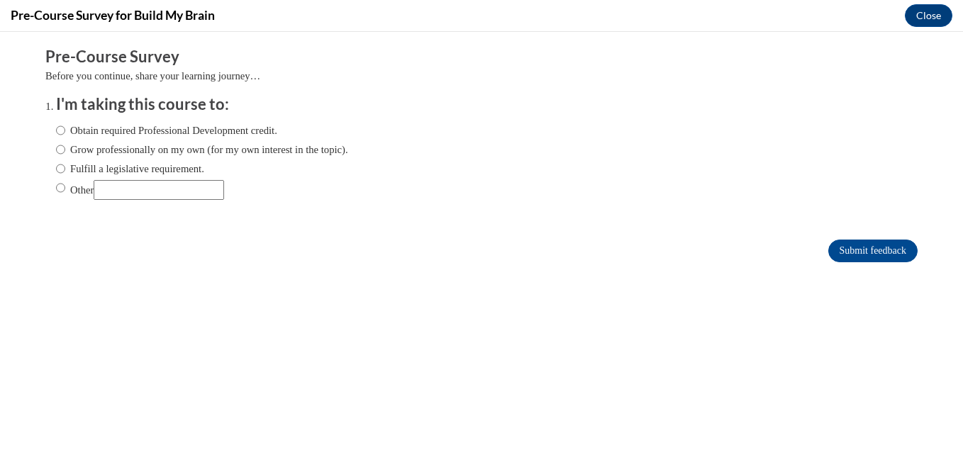
scroll to position [0, 0]
click at [56, 132] on label "Obtain required Professional Development credit." at bounding box center [166, 131] width 221 height 16
click at [56, 132] on input "Obtain required Professional Development credit." at bounding box center [60, 131] width 9 height 16
radio input "true"
click at [870, 243] on input "Submit feedback" at bounding box center [872, 251] width 89 height 23
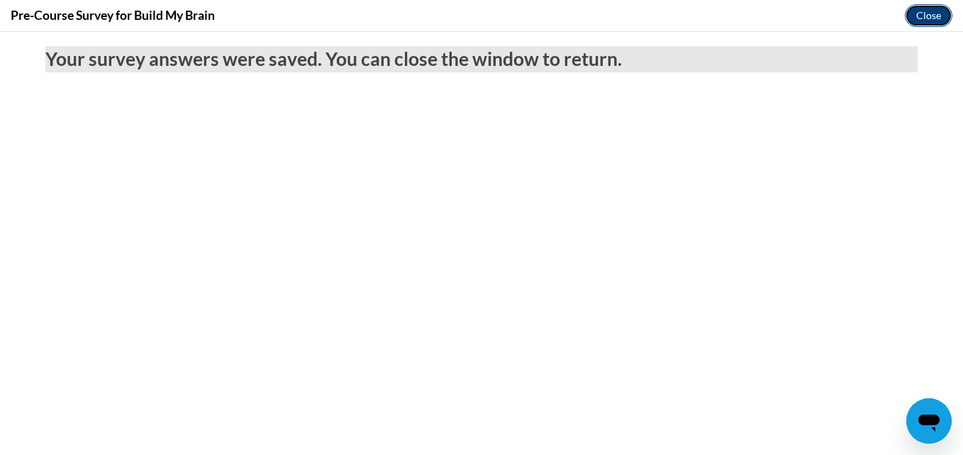
click at [930, 21] on button "Close" at bounding box center [929, 15] width 48 height 23
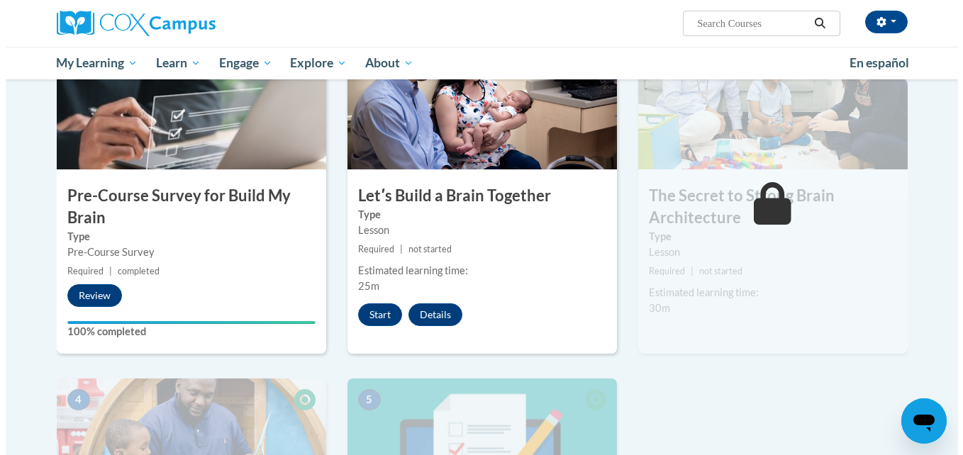
scroll to position [384, 0]
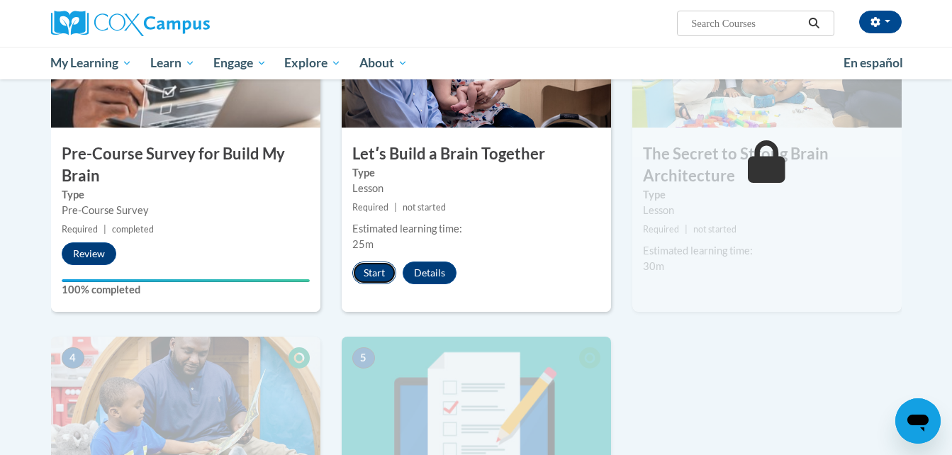
click at [359, 269] on button "Start" at bounding box center [374, 273] width 44 height 23
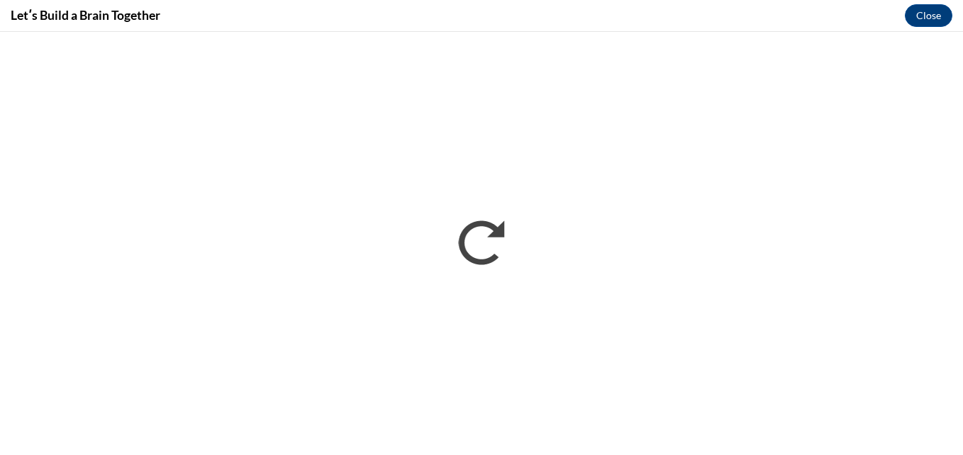
scroll to position [0, 0]
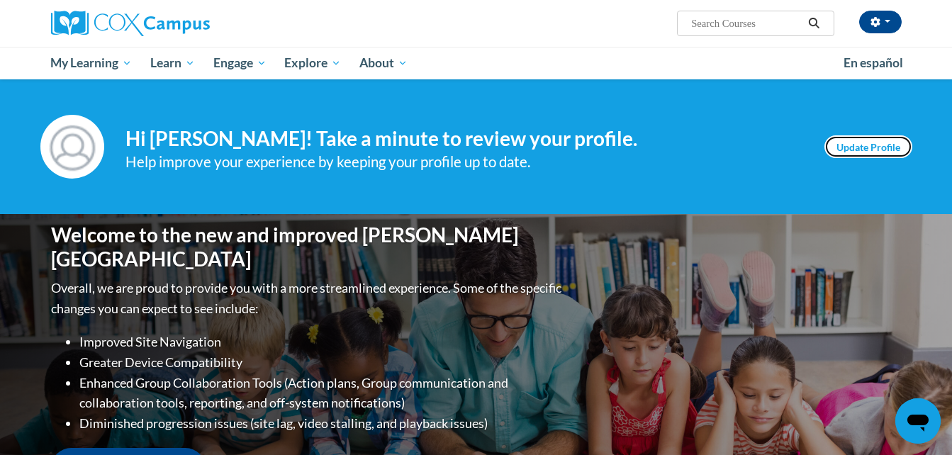
click at [879, 142] on link "Update Profile" at bounding box center [869, 146] width 88 height 23
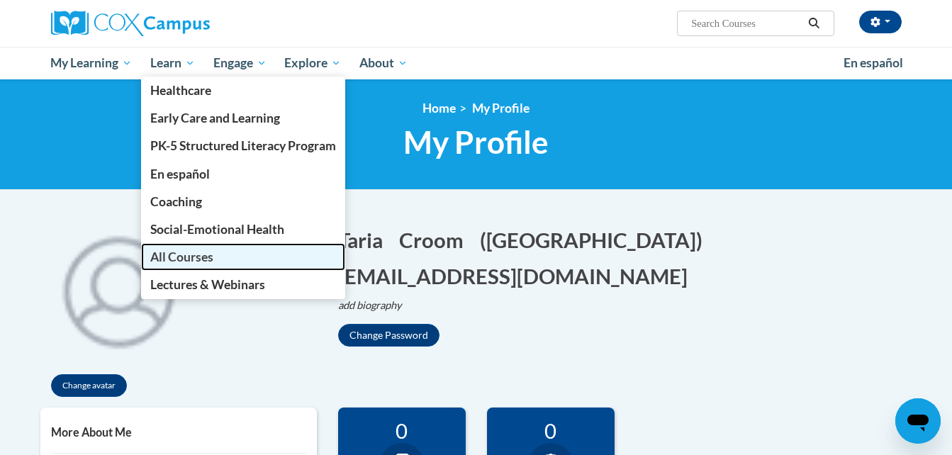
click at [194, 260] on span "All Courses" at bounding box center [181, 257] width 63 height 15
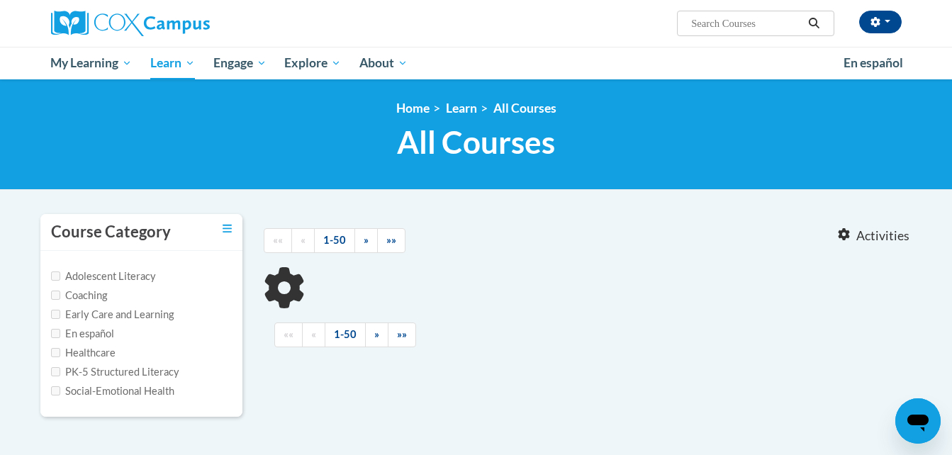
click at [696, 16] on input "Search..." at bounding box center [746, 23] width 113 height 17
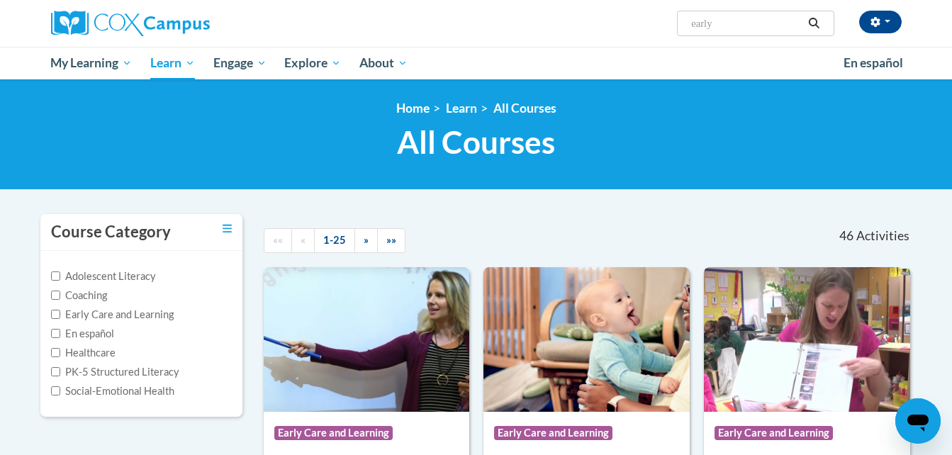
drag, startPoint x: 696, startPoint y: 16, endPoint x: 962, endPoint y: 69, distance: 271.3
click at [952, 69] on html "Taria Croom (Eastern Daylight Time GMT-0400 ) My Profile Inbox My Transcripts L…" at bounding box center [476, 227] width 952 height 455
click at [791, 18] on input "early" at bounding box center [746, 23] width 113 height 17
type input "e"
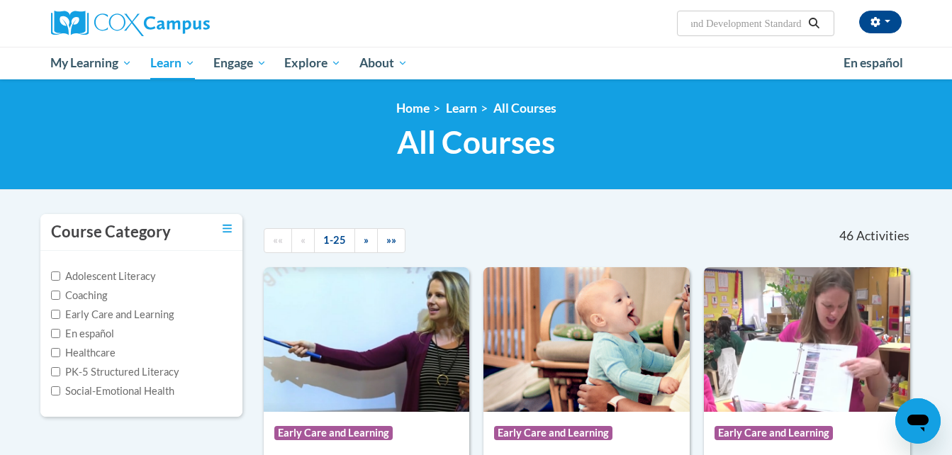
type input "Early Learning and Development Standards"
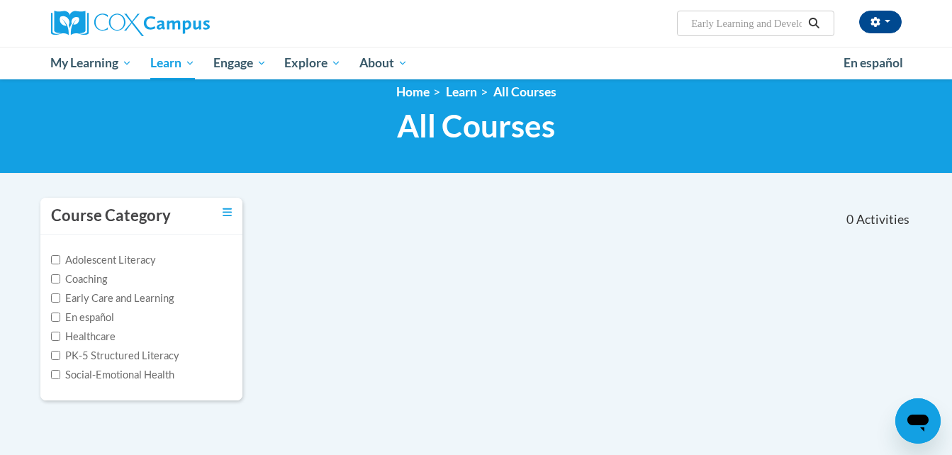
scroll to position [14, 0]
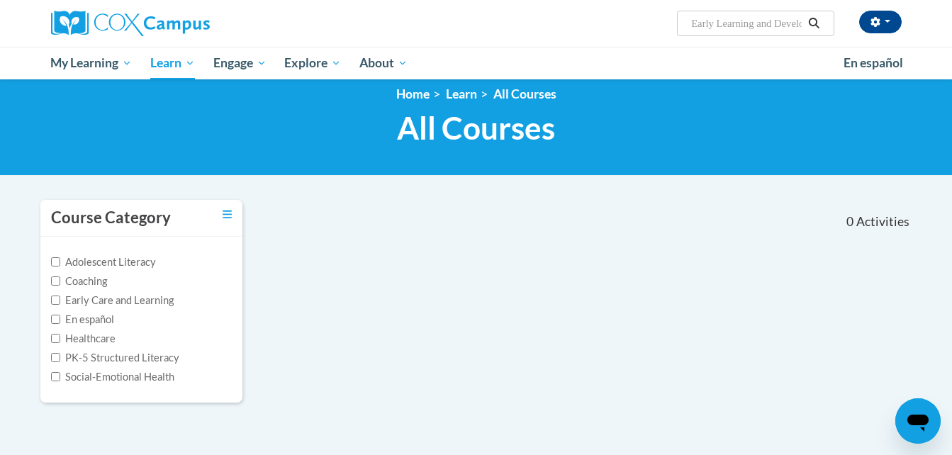
click at [763, 24] on input "Early Learning and Development Standards" at bounding box center [746, 23] width 113 height 17
click at [803, 21] on input "Early Learning and Development Standards" at bounding box center [746, 23] width 113 height 17
click at [800, 22] on input "lopment Standards" at bounding box center [746, 23] width 113 height 17
type input "l"
type input "ST10129633"
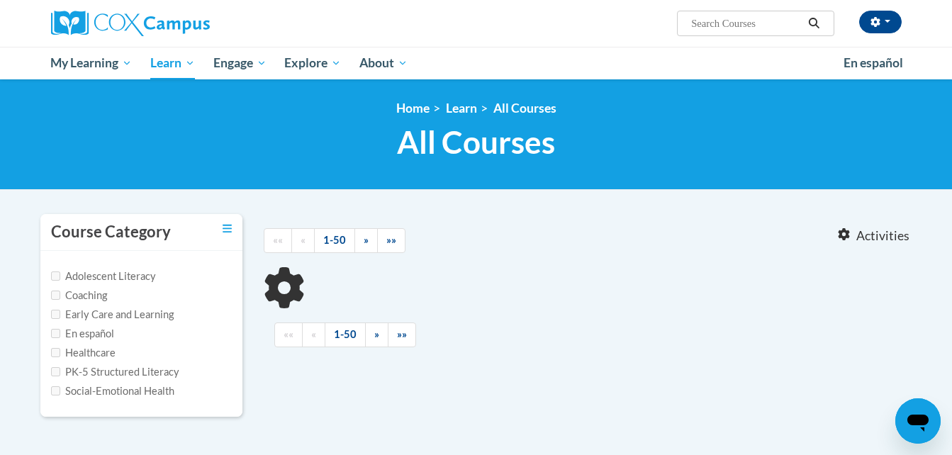
type input "ST10129633"
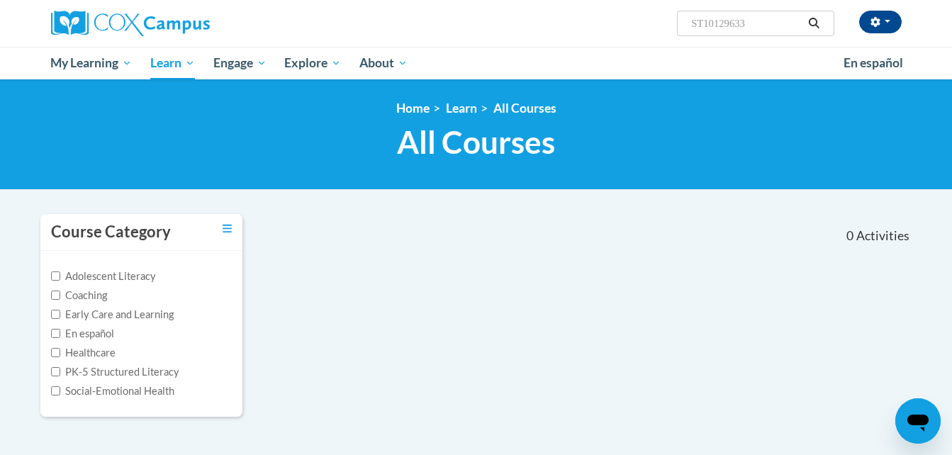
click at [757, 16] on span "Search Search... ST10129633" at bounding box center [755, 24] width 157 height 26
click at [754, 23] on input "ST10129633" at bounding box center [746, 23] width 113 height 17
click at [822, 21] on button "Search" at bounding box center [813, 23] width 21 height 17
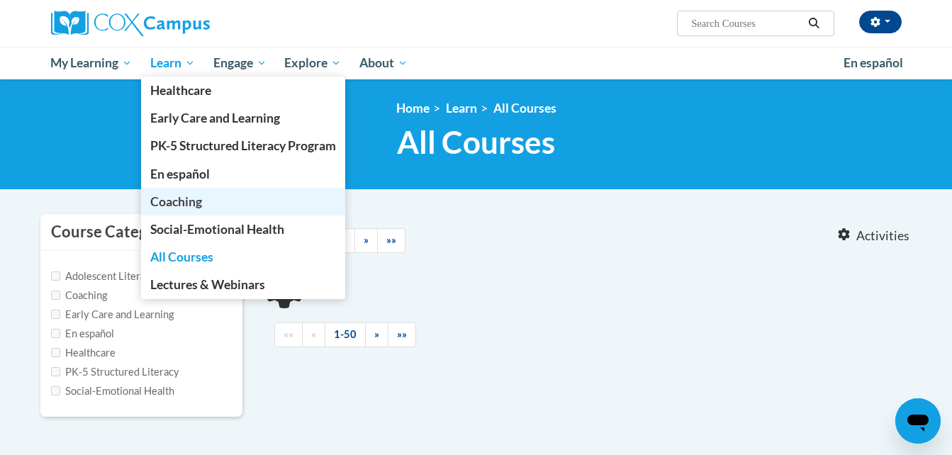
type input "ST10129633"
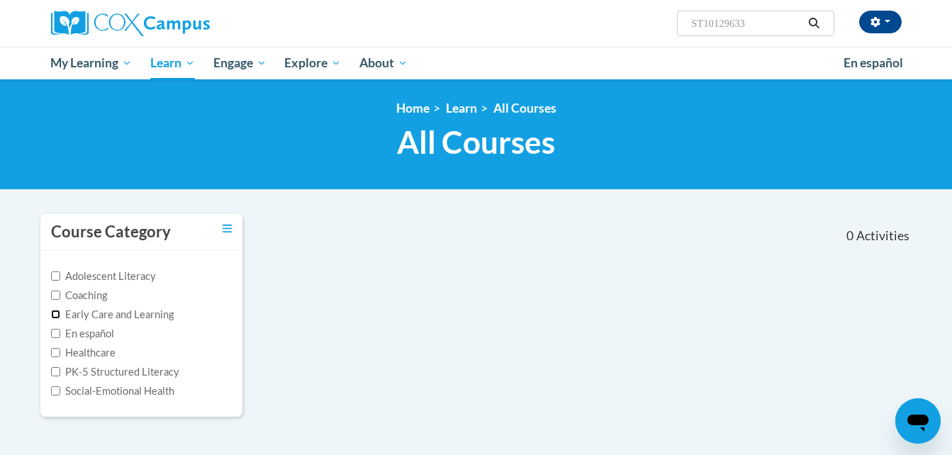
click at [52, 316] on input "Early Care and Learning" at bounding box center [55, 314] width 9 height 9
checkbox input "true"
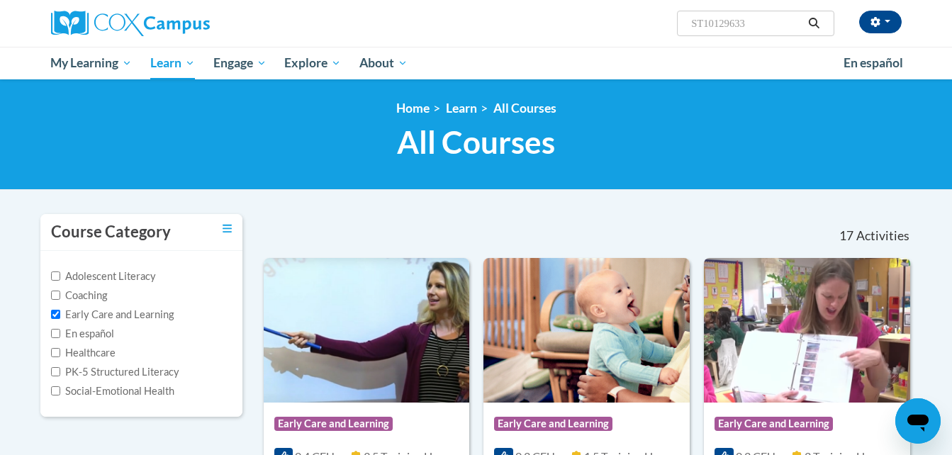
click at [804, 28] on button "Search" at bounding box center [813, 23] width 21 height 17
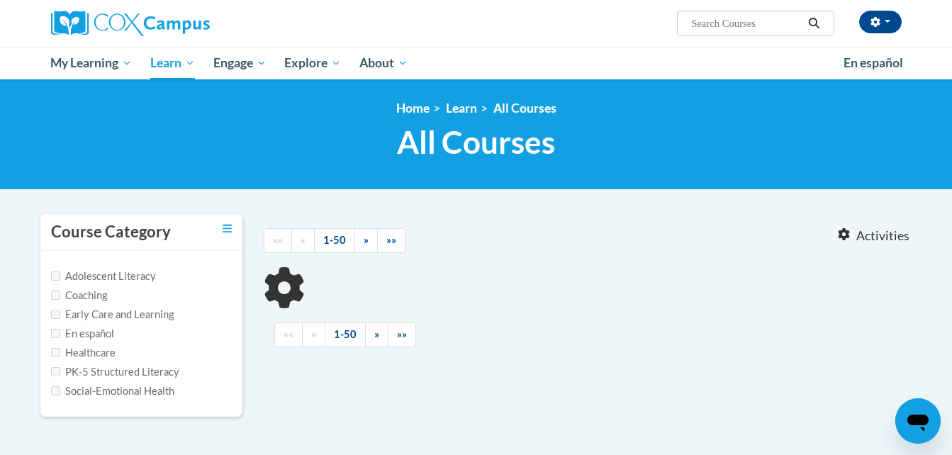
type input "ST10129633"
